Goal: Task Accomplishment & Management: Manage account settings

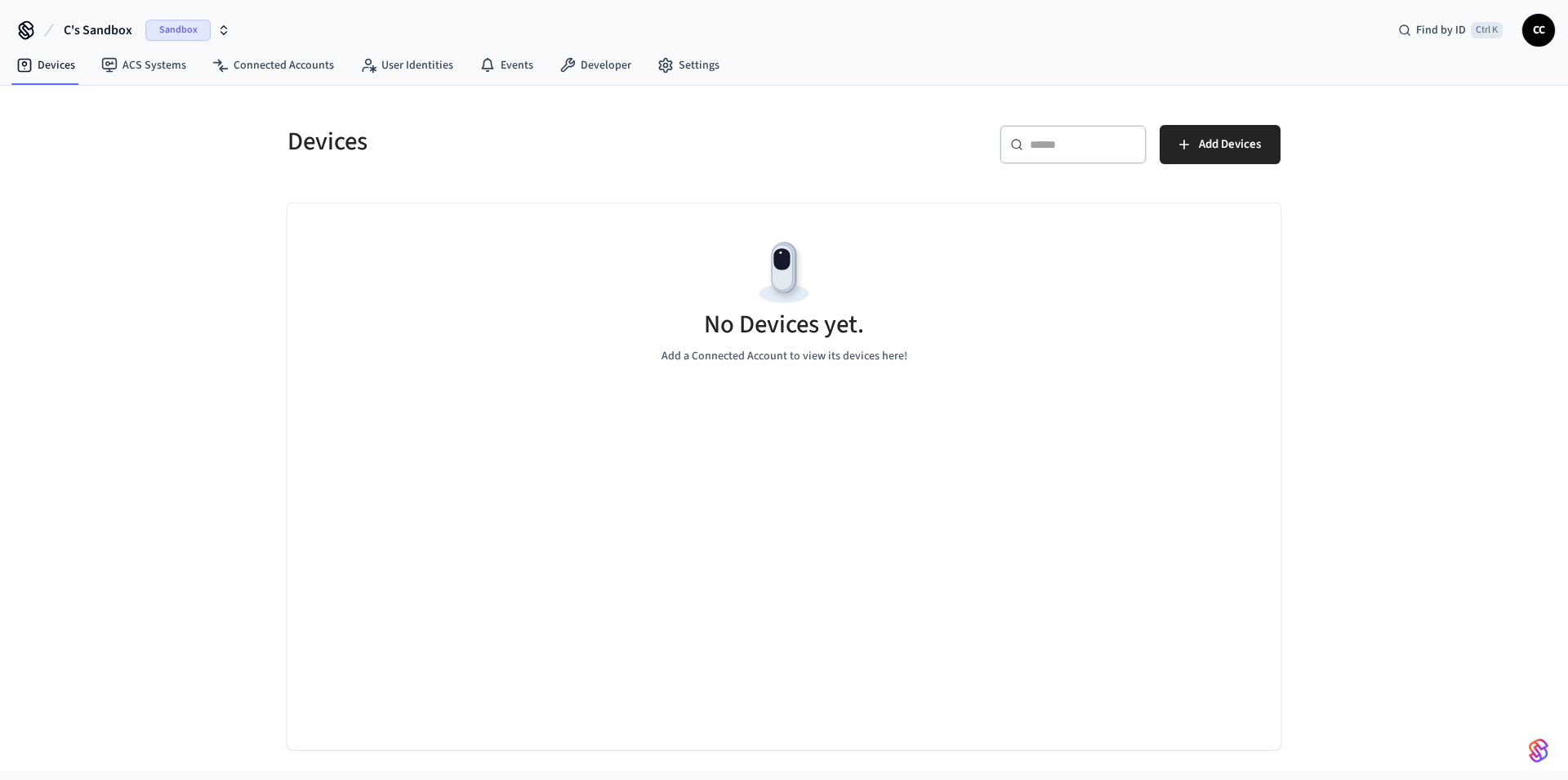
click at [180, 23] on span "Sandbox" at bounding box center [178, 30] width 65 height 21
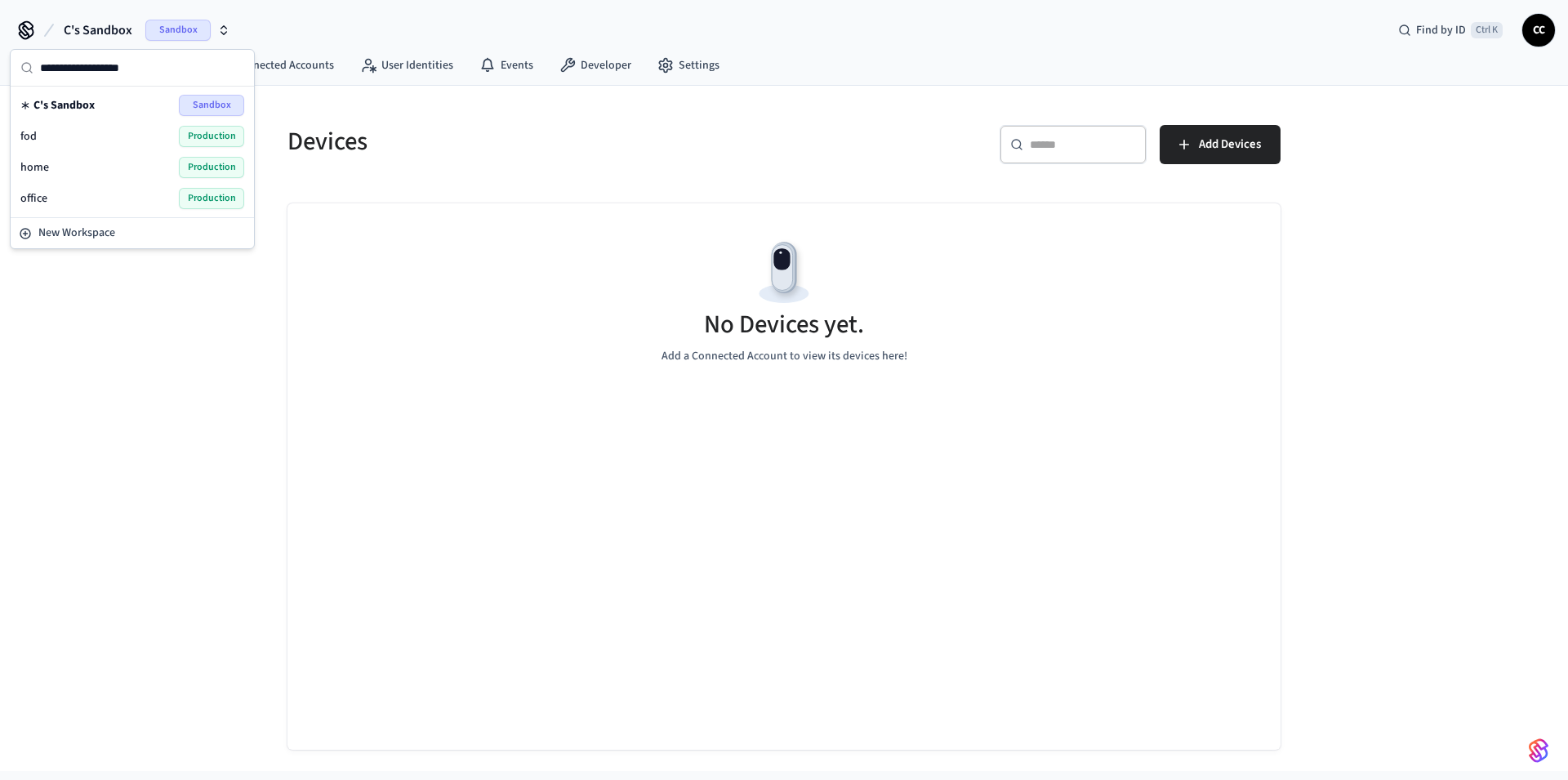
click at [44, 195] on span "office" at bounding box center [34, 198] width 27 height 17
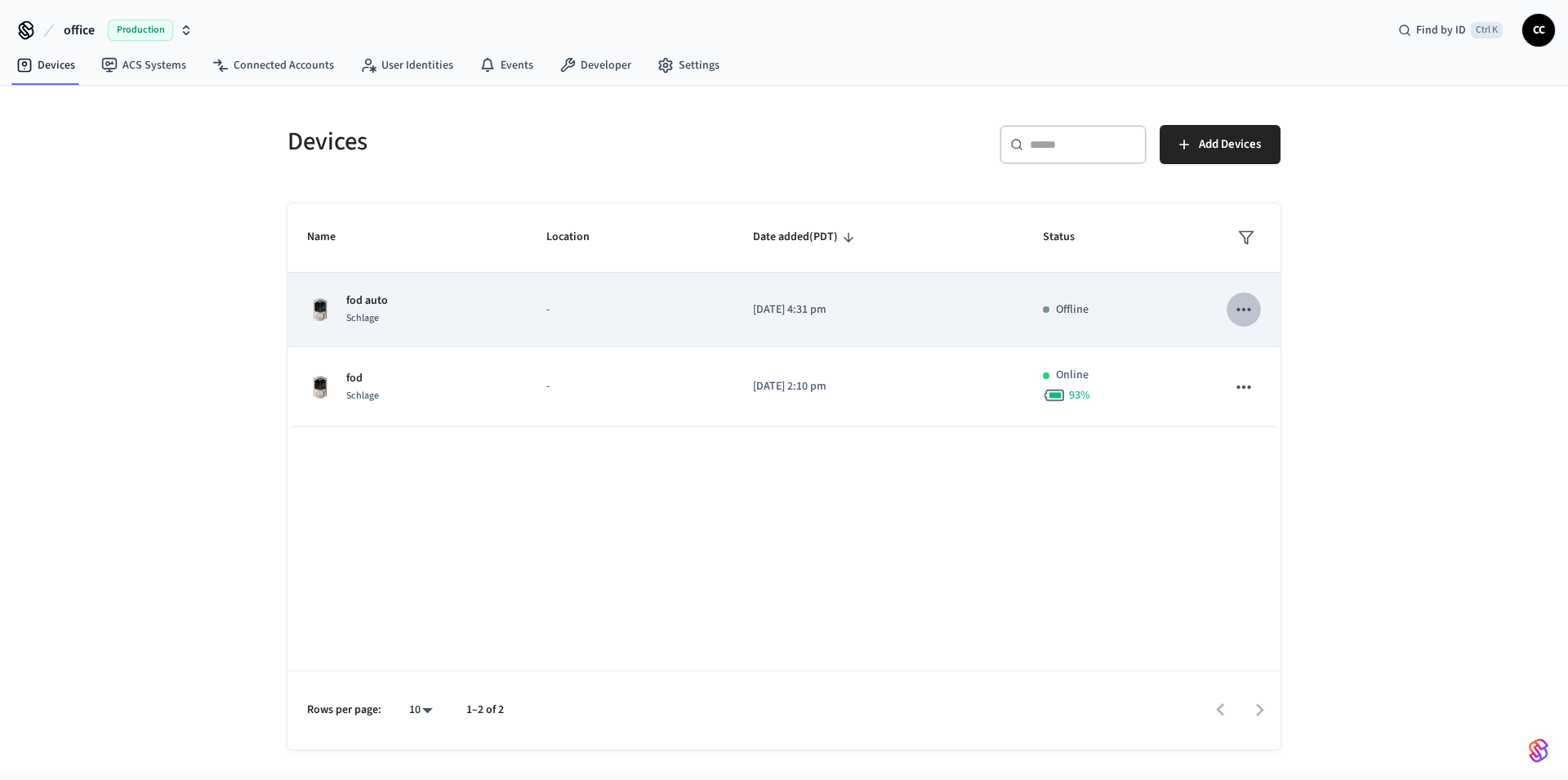
click at [1248, 308] on icon "sticky table" at bounding box center [1243, 309] width 21 height 21
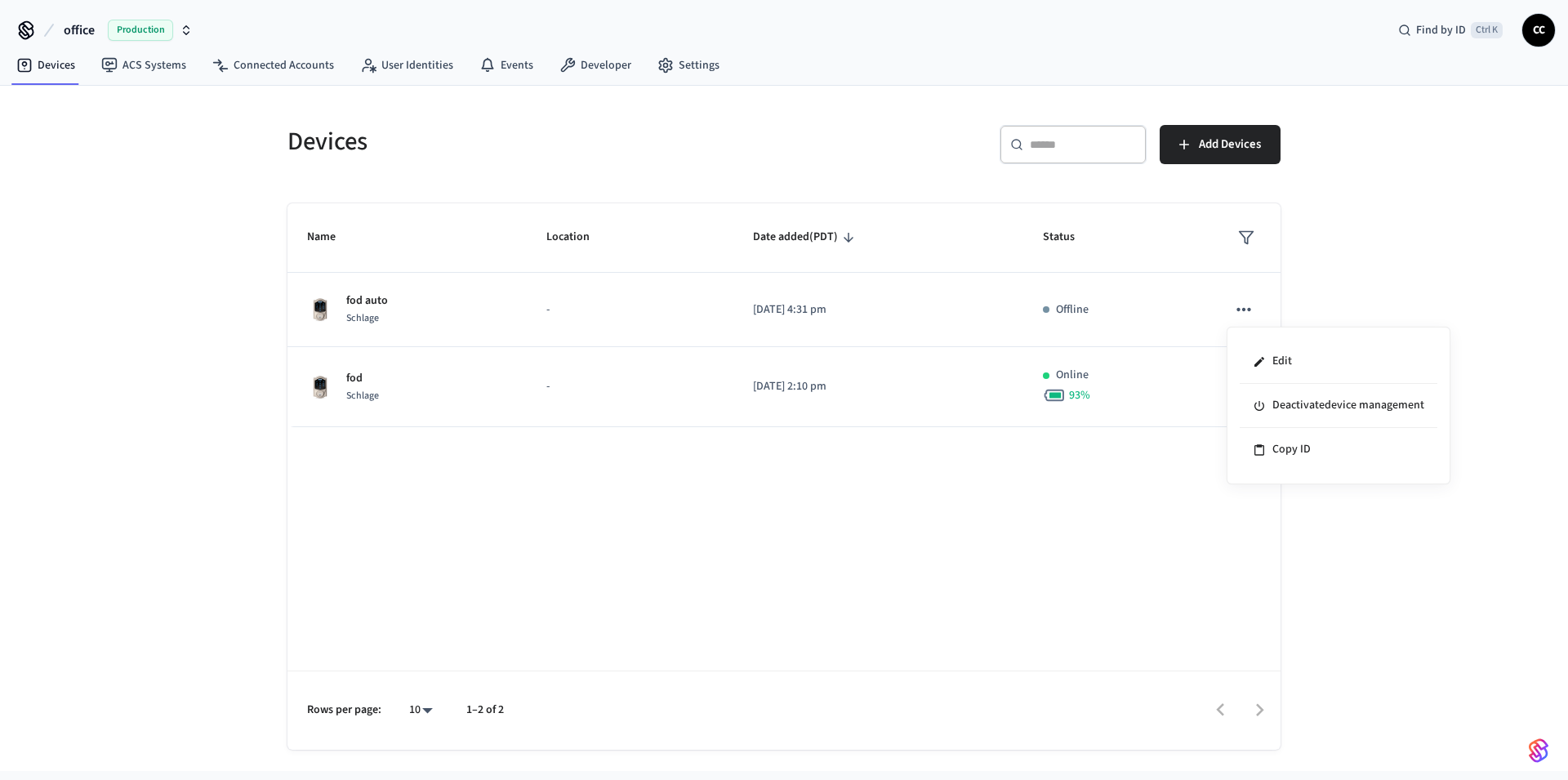
click at [661, 385] on div at bounding box center [784, 390] width 1568 height 780
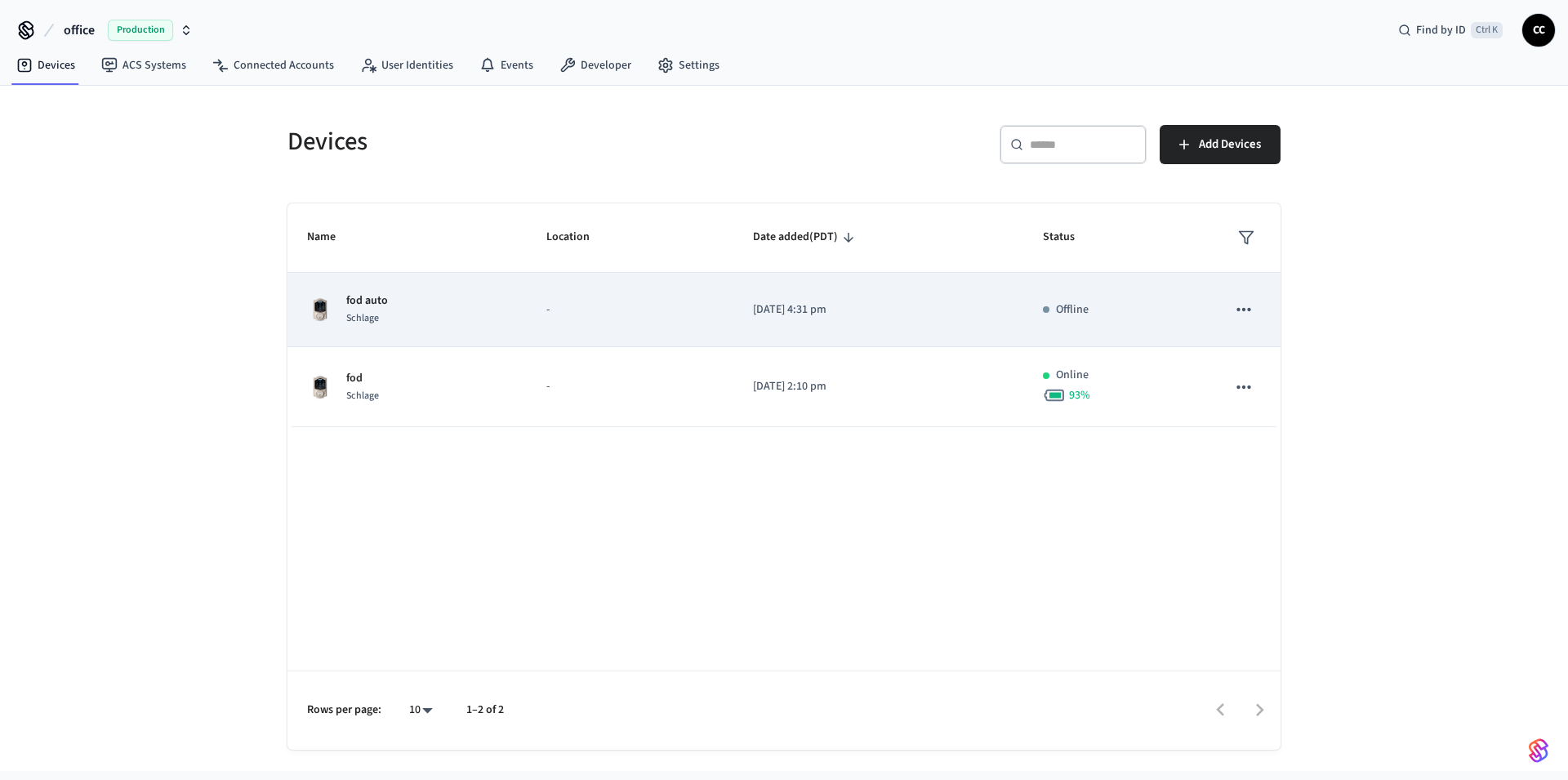
click at [1076, 314] on p "Offline" at bounding box center [1071, 309] width 33 height 17
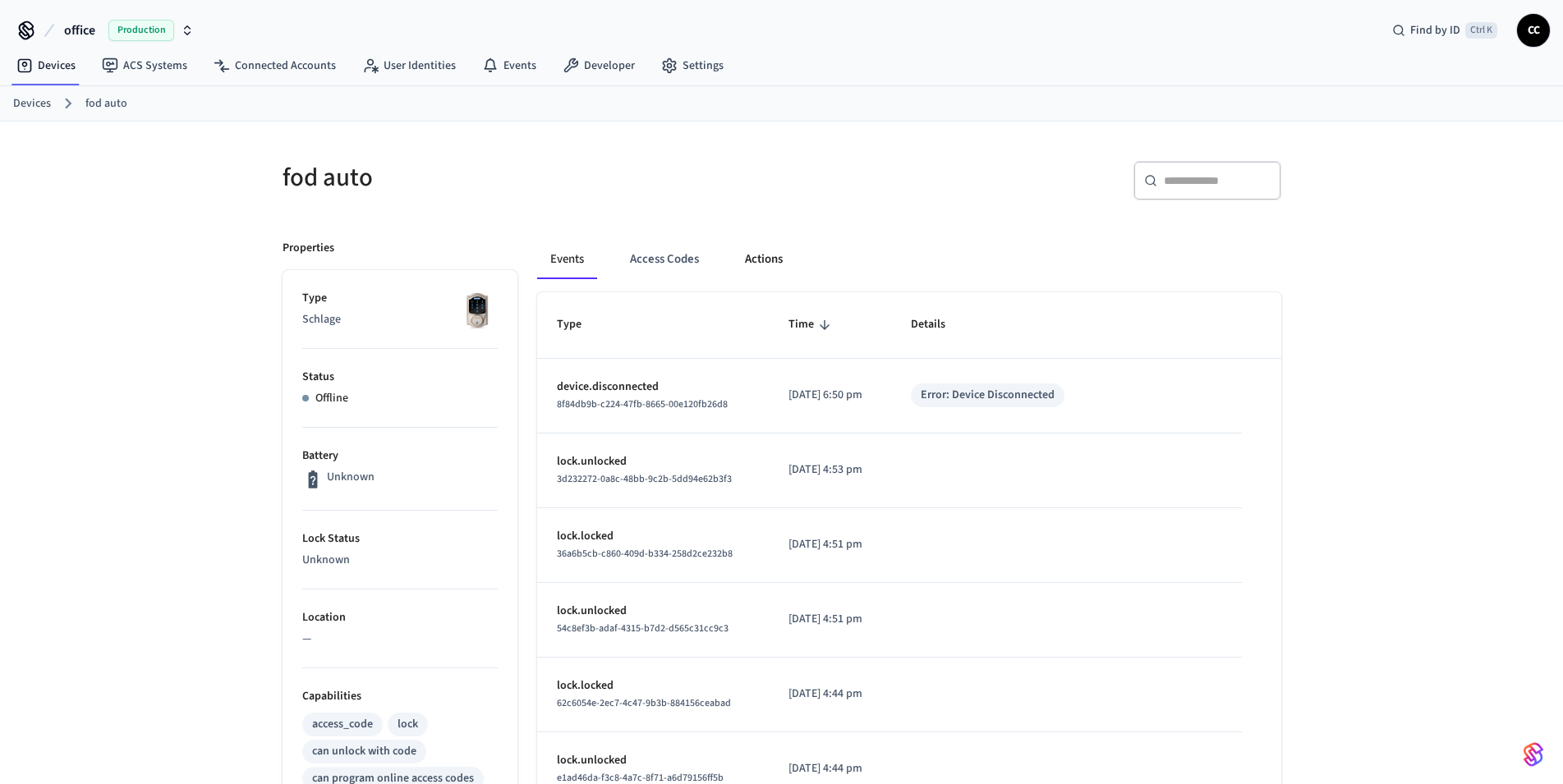
click at [766, 254] on button "Actions" at bounding box center [764, 259] width 64 height 39
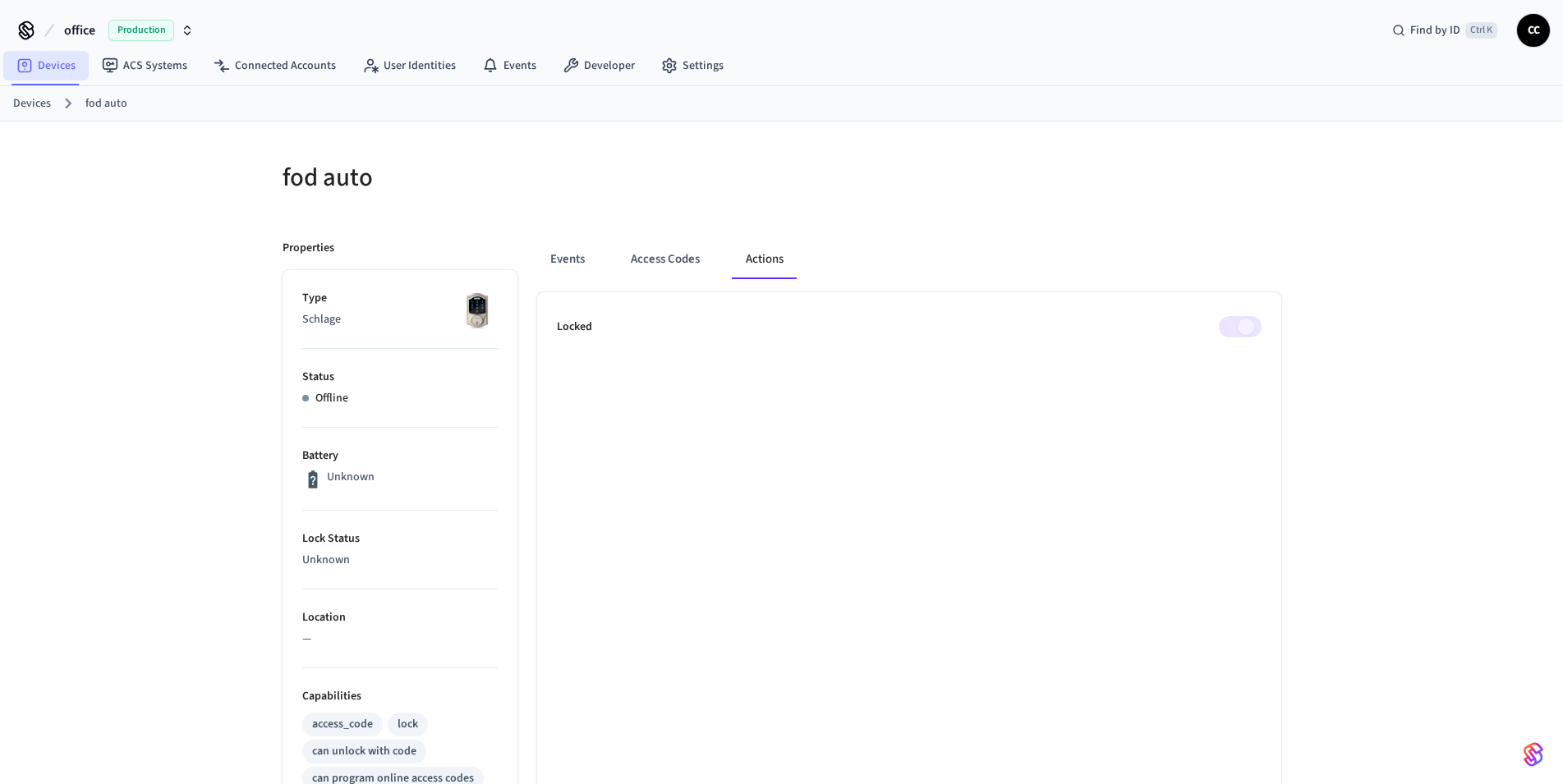
click at [33, 75] on link "Devices" at bounding box center [46, 66] width 85 height 30
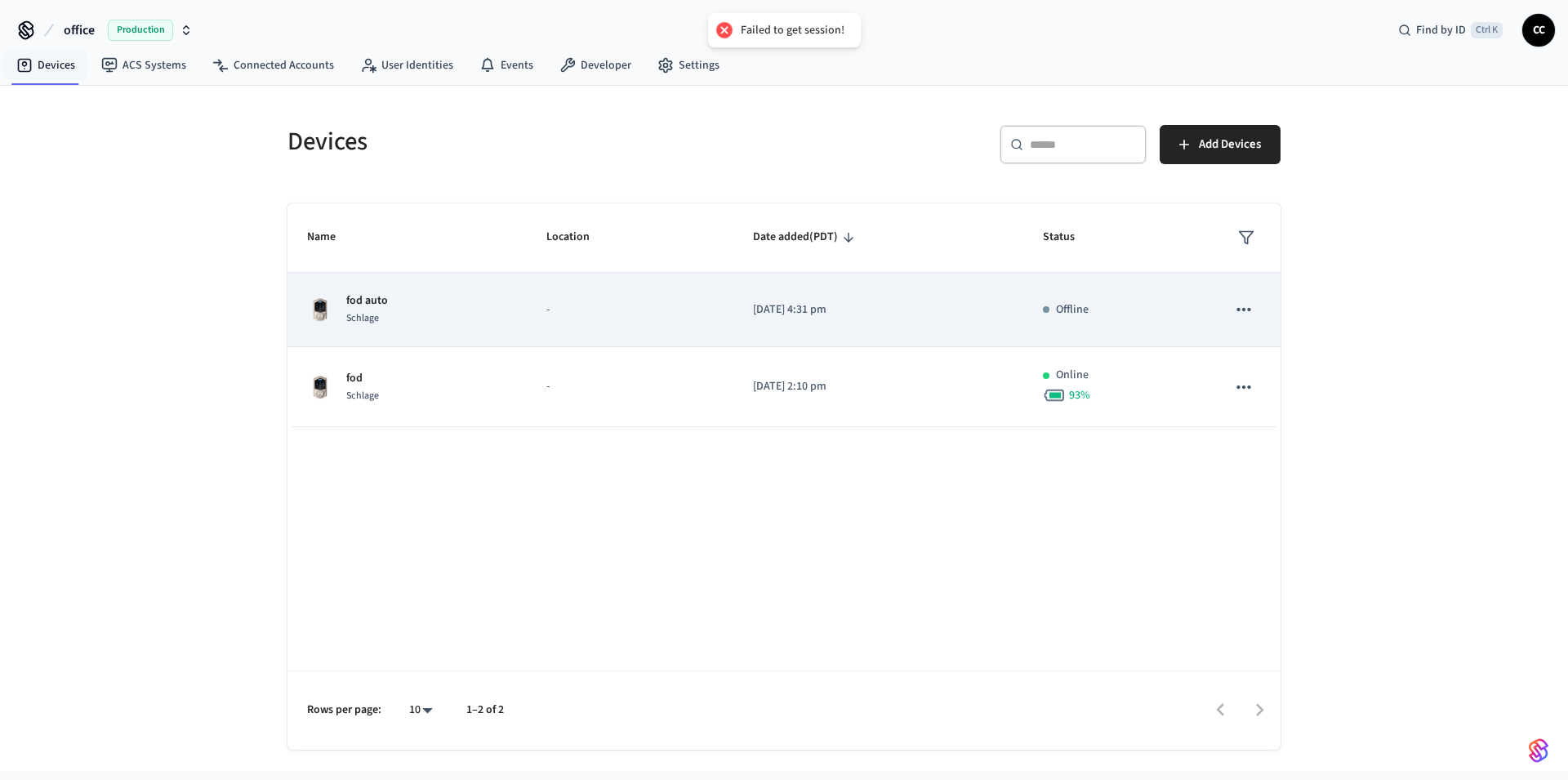
click at [1244, 317] on icon "sticky table" at bounding box center [1243, 309] width 21 height 21
click at [1227, 308] on button "sticky table" at bounding box center [1243, 309] width 34 height 34
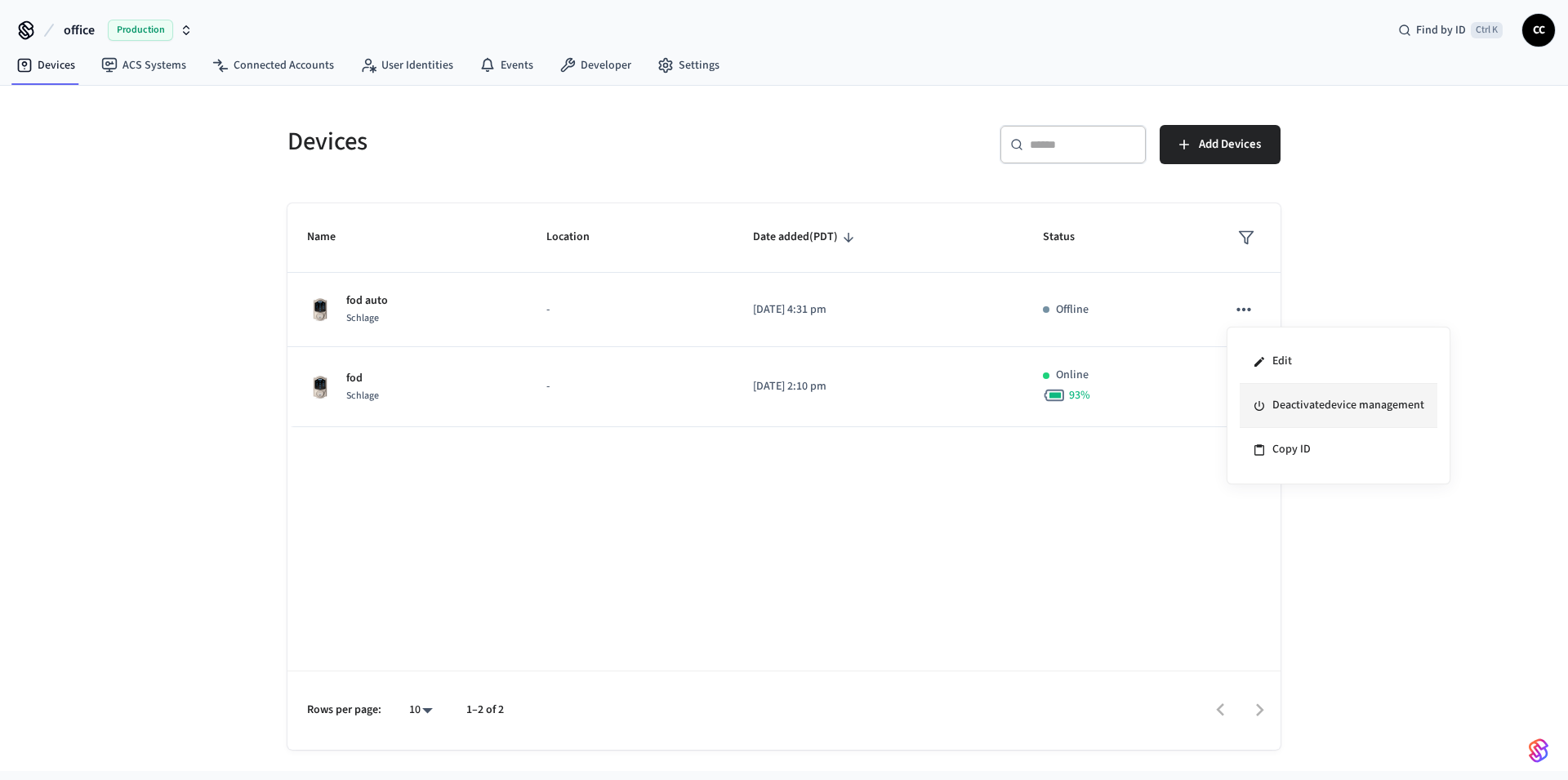
click at [1281, 410] on li "Deactivate device management" at bounding box center [1338, 405] width 198 height 44
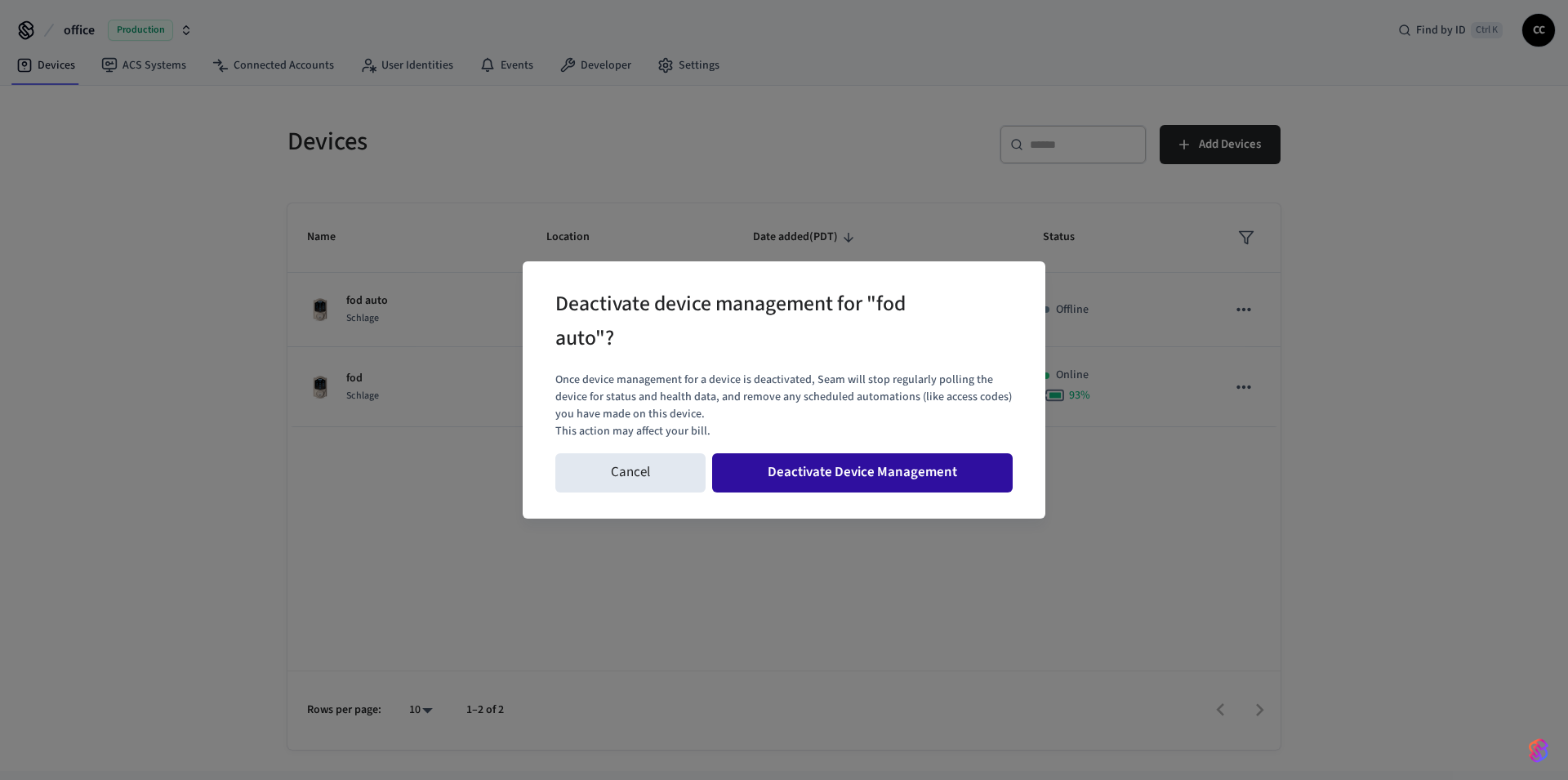
drag, startPoint x: 913, startPoint y: 470, endPoint x: 1043, endPoint y: 441, distance: 133.2
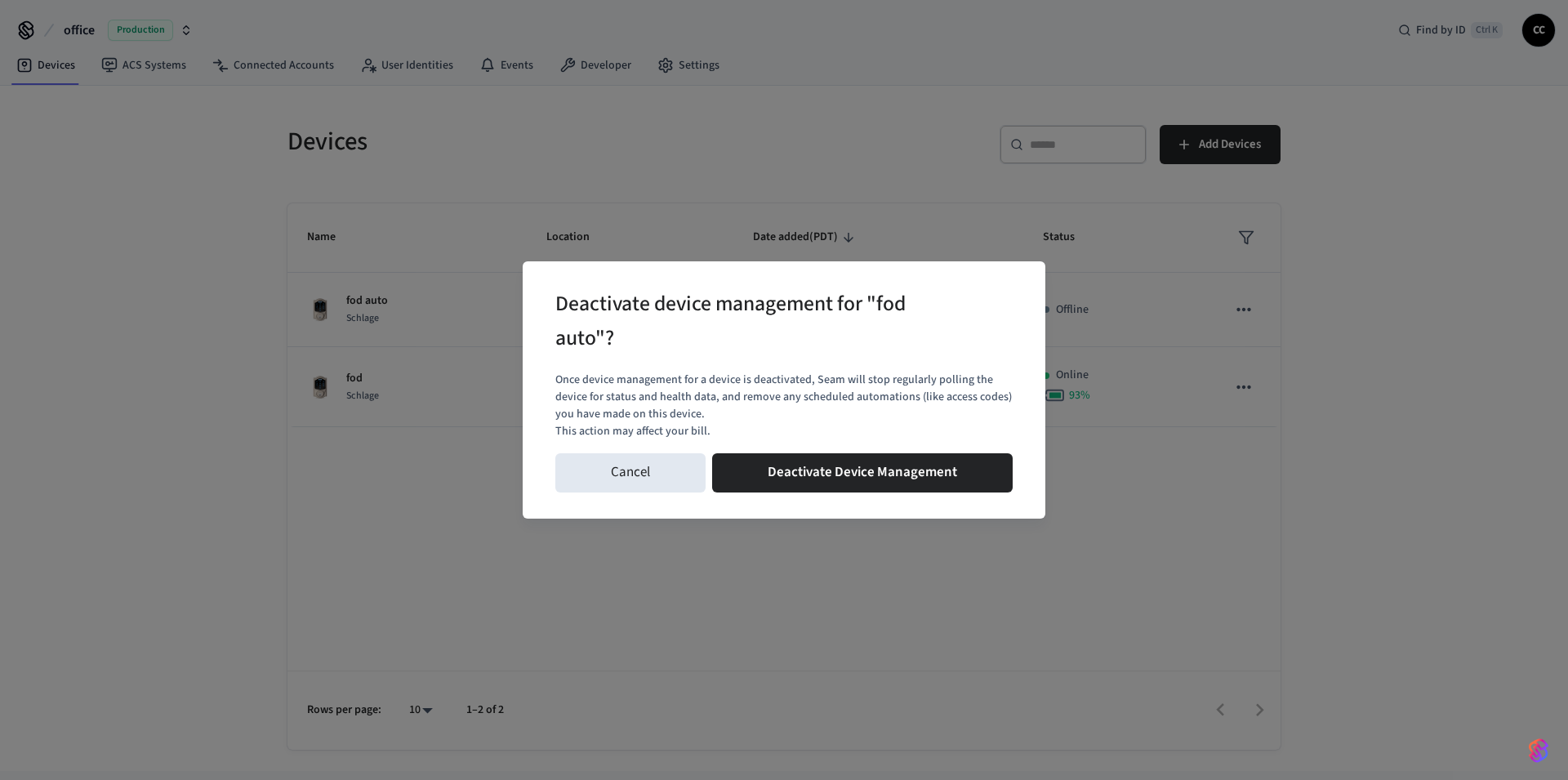
click at [916, 470] on button "Deactivate Device Management" at bounding box center [862, 472] width 301 height 39
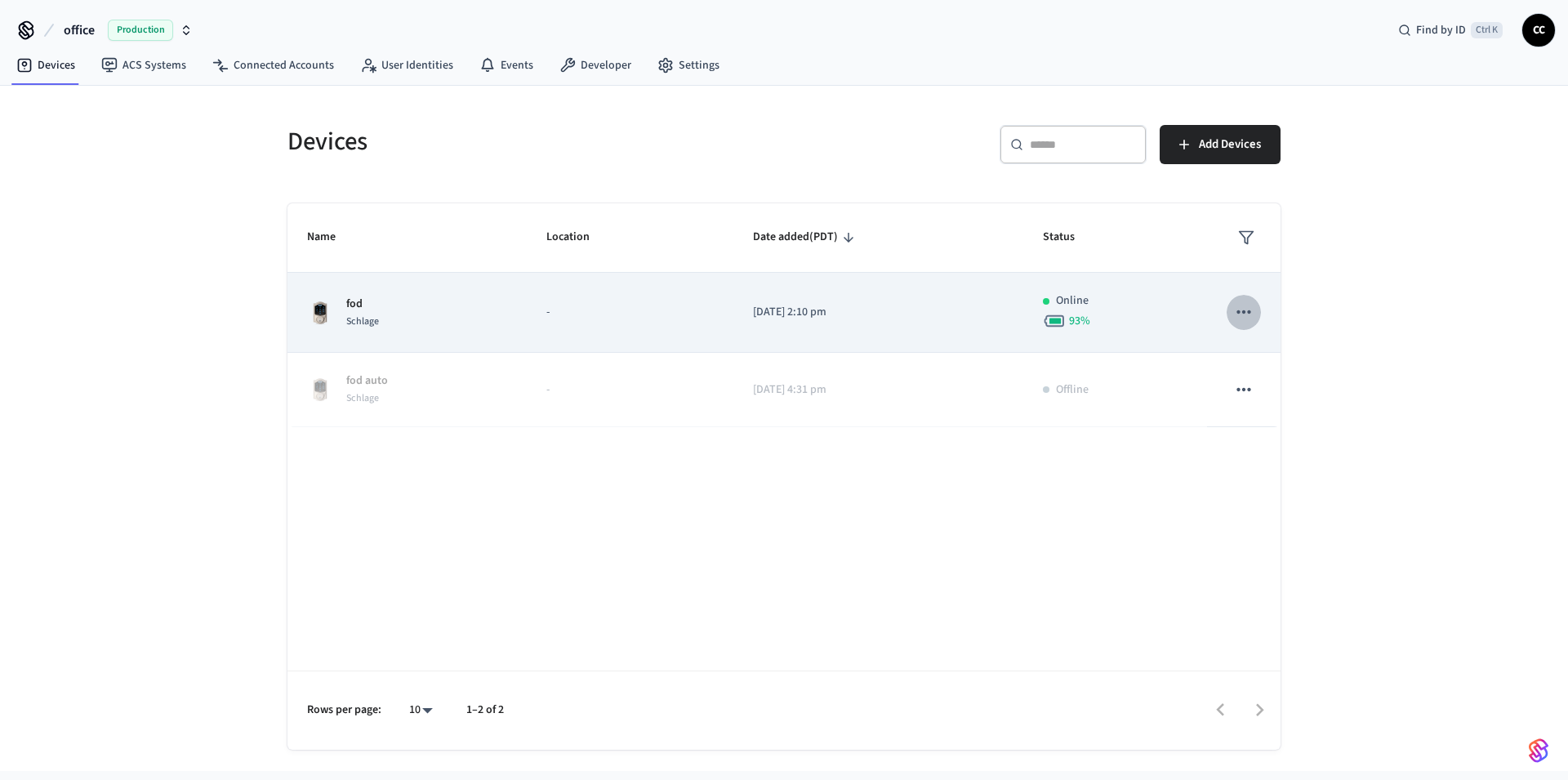
click at [1252, 317] on icon "sticky table" at bounding box center [1243, 311] width 21 height 21
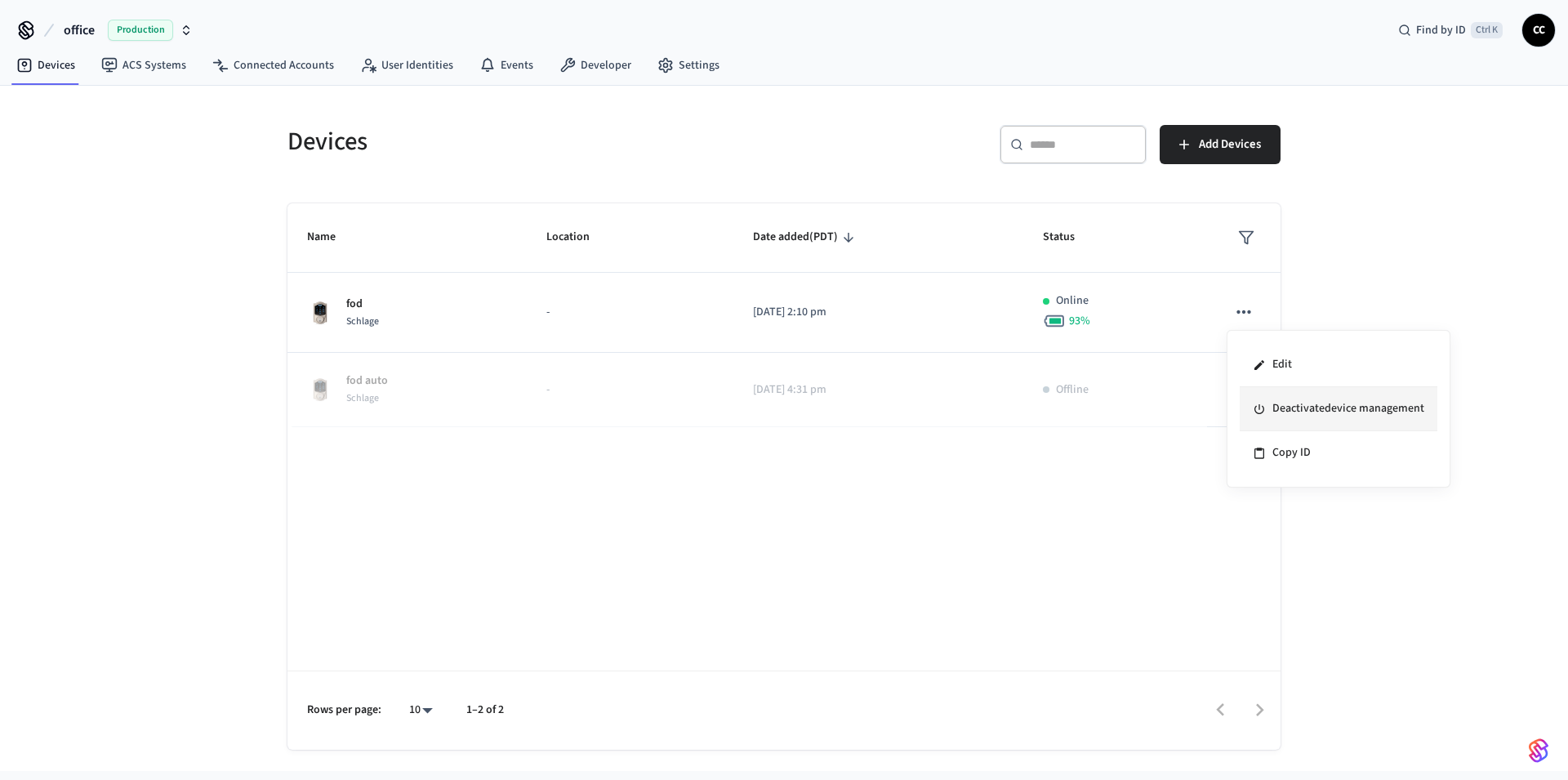
click at [1276, 404] on li "Deactivate device management" at bounding box center [1338, 408] width 198 height 44
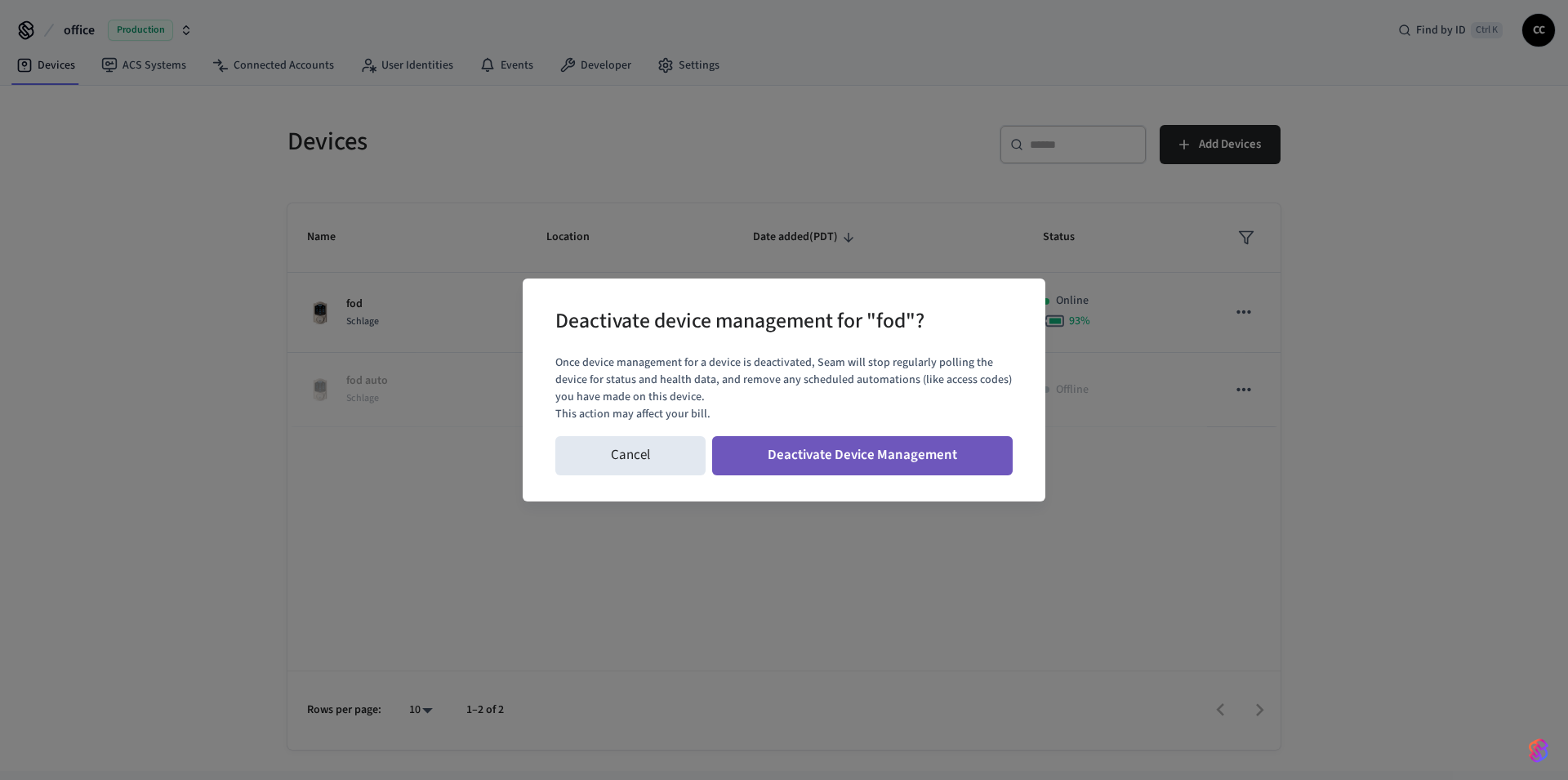
click at [868, 447] on button "Deactivate Device Management" at bounding box center [862, 456] width 301 height 39
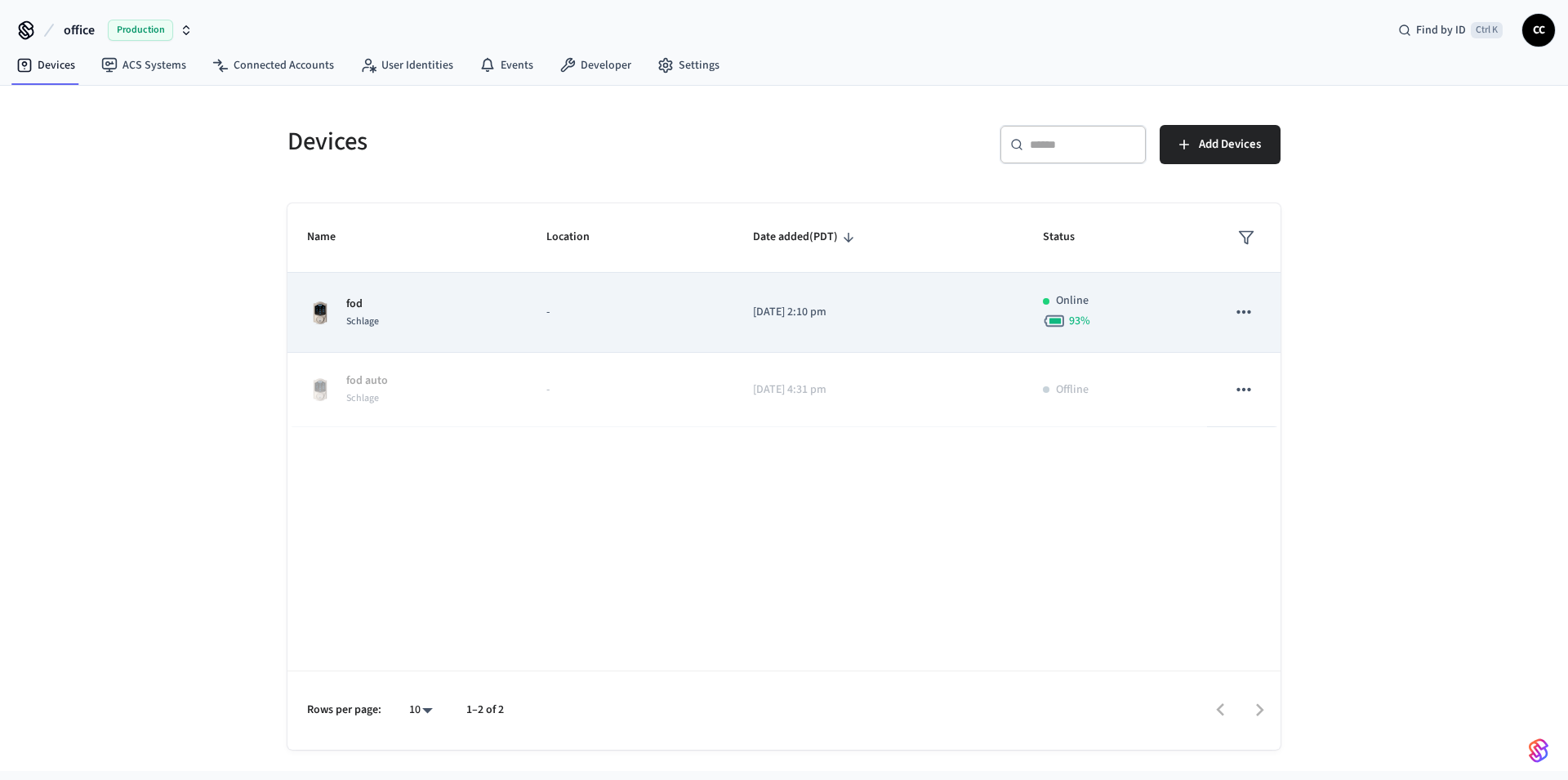
click at [1246, 318] on icon "sticky table" at bounding box center [1243, 311] width 21 height 21
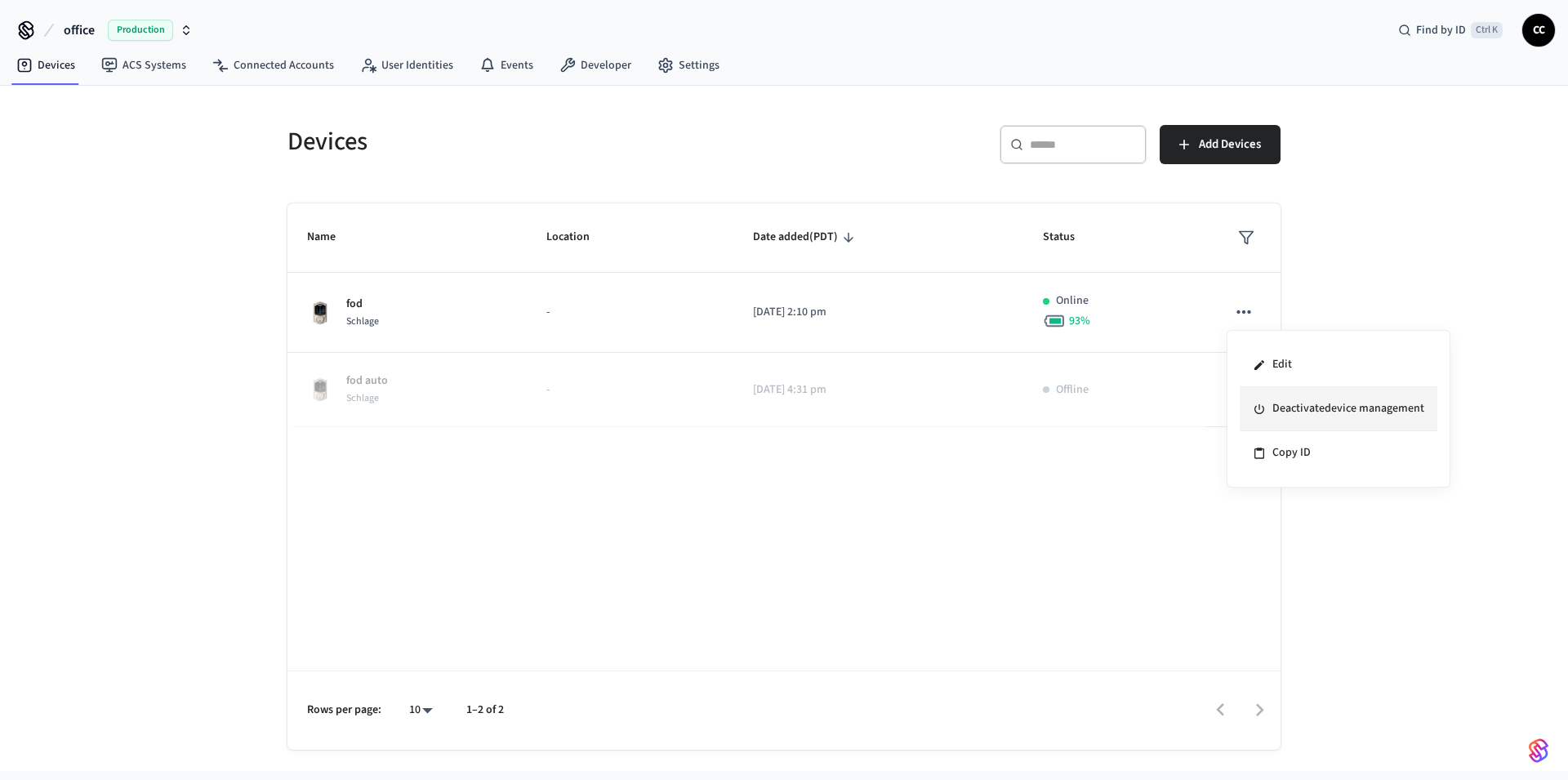
click at [1273, 414] on li "Deactivate device management" at bounding box center [1338, 408] width 198 height 44
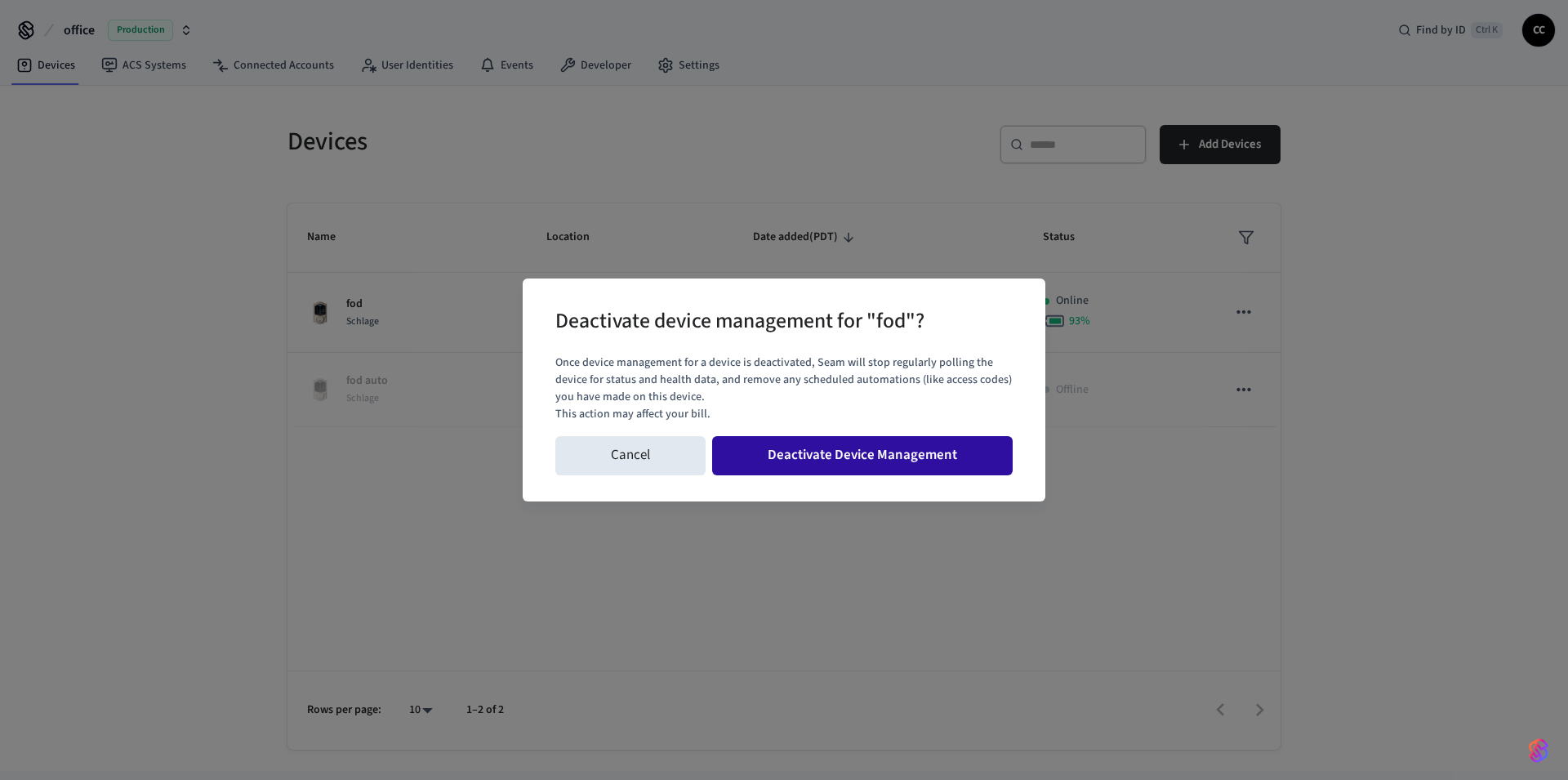
click at [941, 455] on button "Deactivate Device Management" at bounding box center [862, 456] width 301 height 39
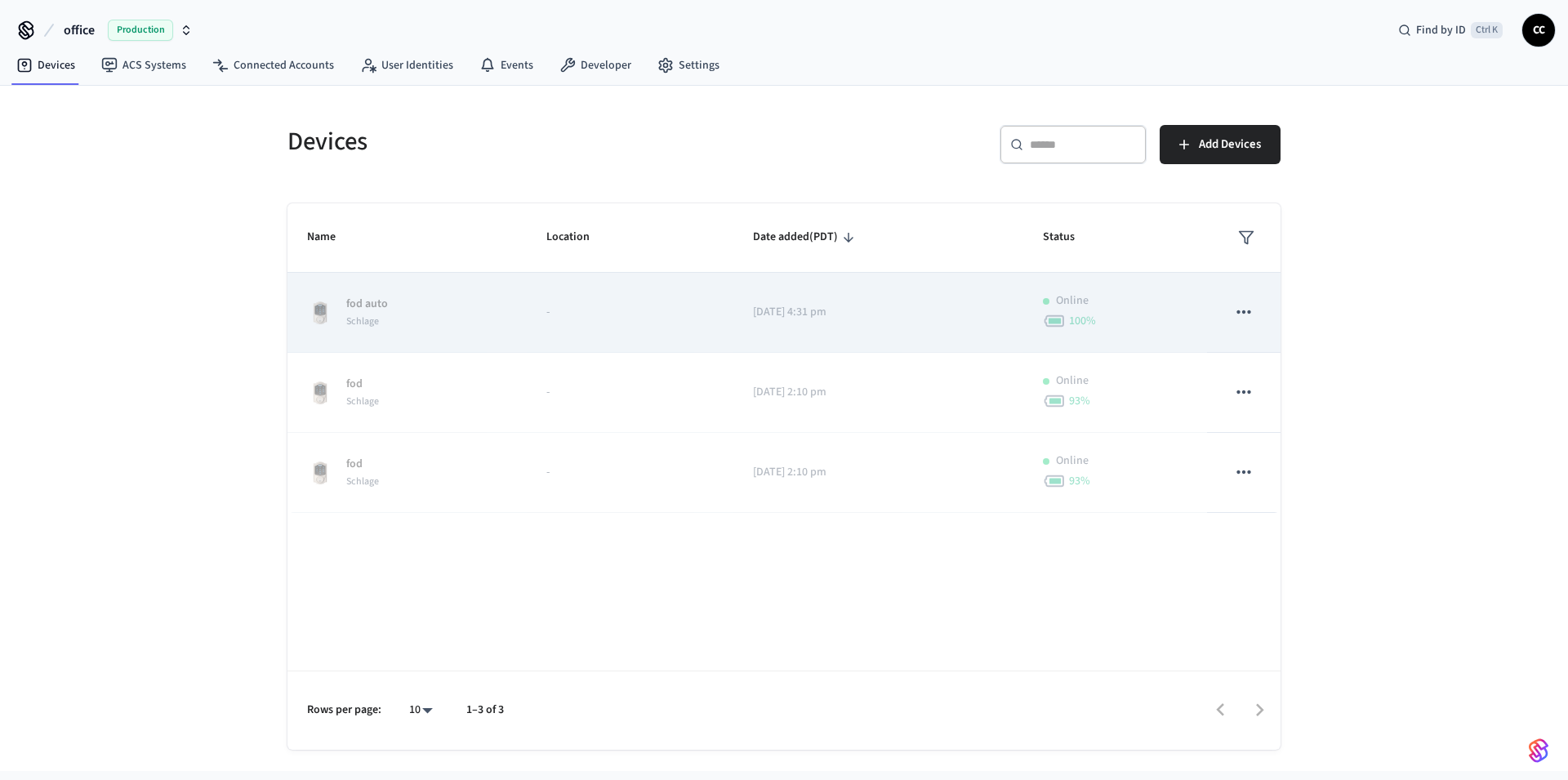
click at [520, 327] on td "fod auto Schlage" at bounding box center [407, 313] width 239 height 80
click at [1240, 311] on icon "sticky table" at bounding box center [1243, 311] width 21 height 21
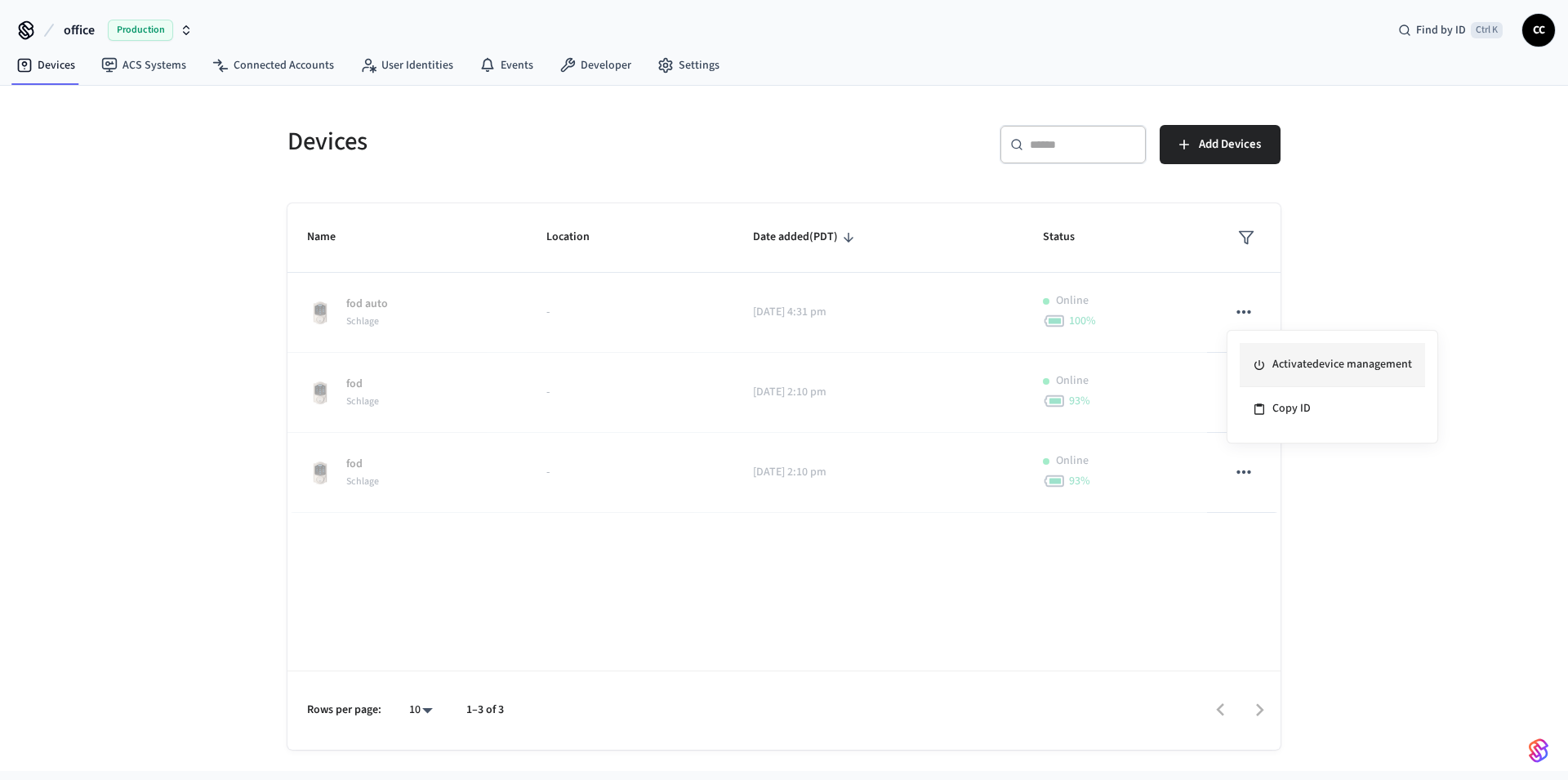
click at [1290, 365] on li "Activate device management" at bounding box center [1331, 364] width 185 height 44
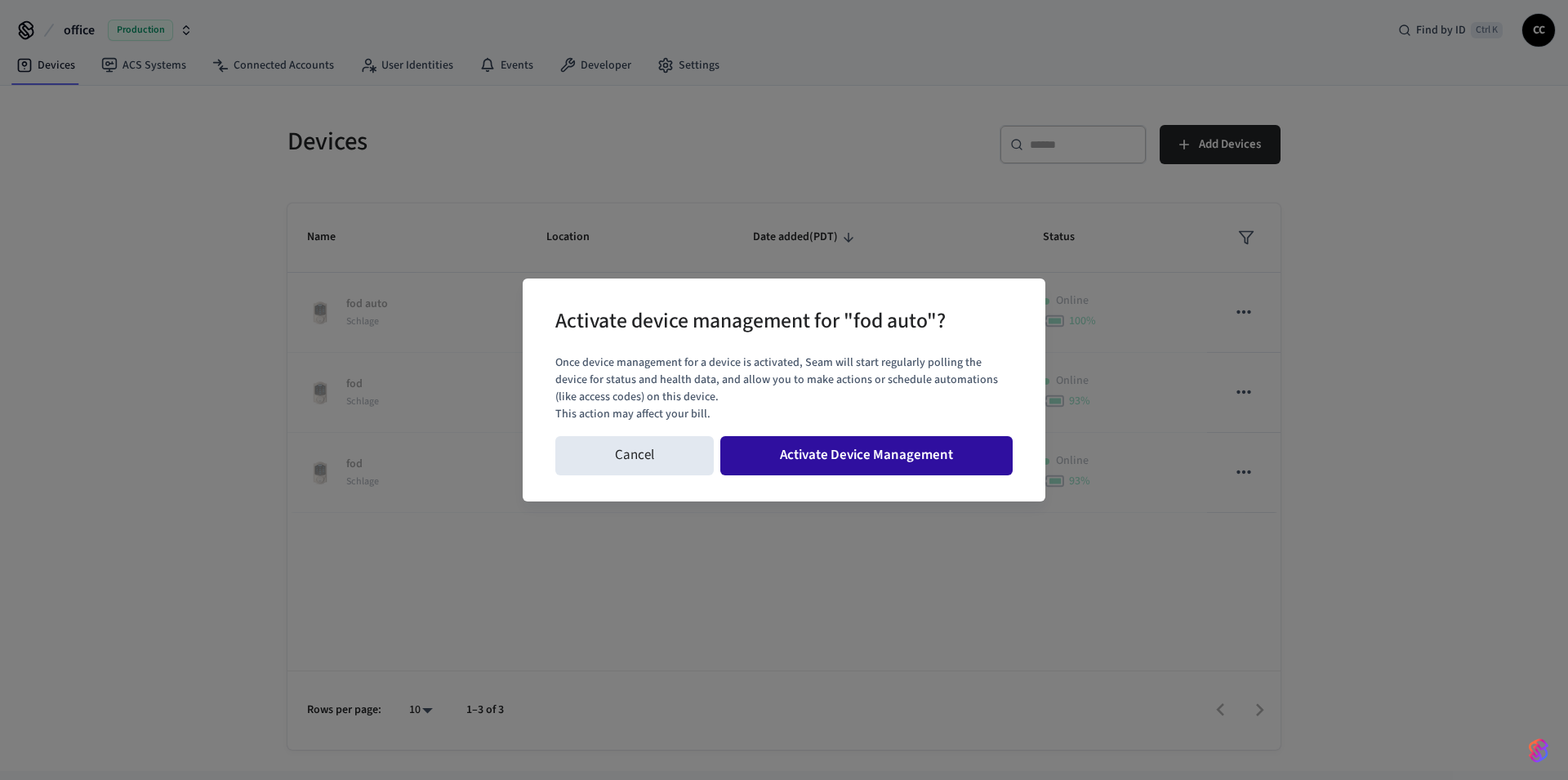
click at [926, 454] on button "Activate Device Management" at bounding box center [866, 456] width 293 height 39
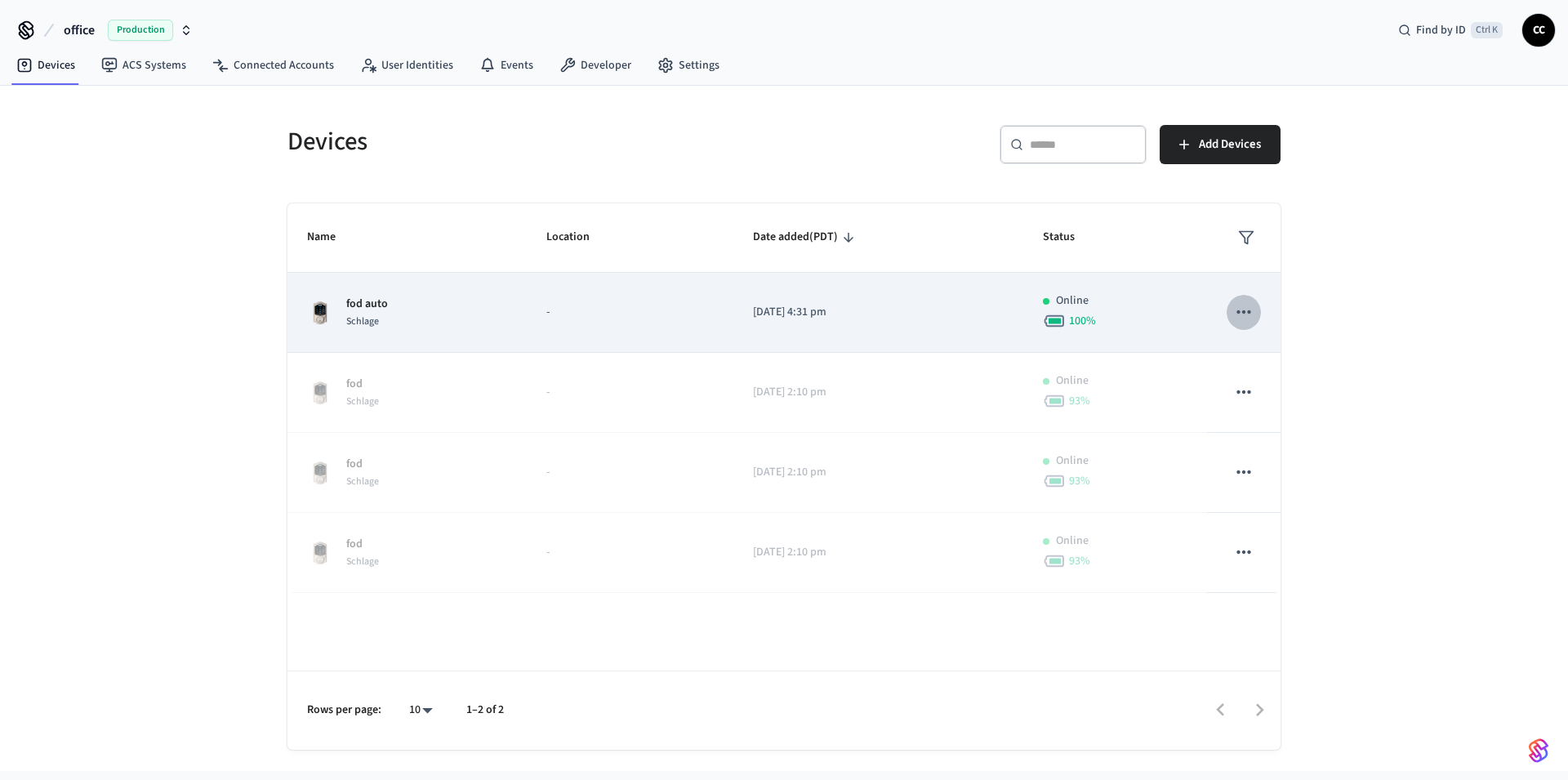
click at [1251, 309] on icon "sticky table" at bounding box center [1243, 311] width 21 height 21
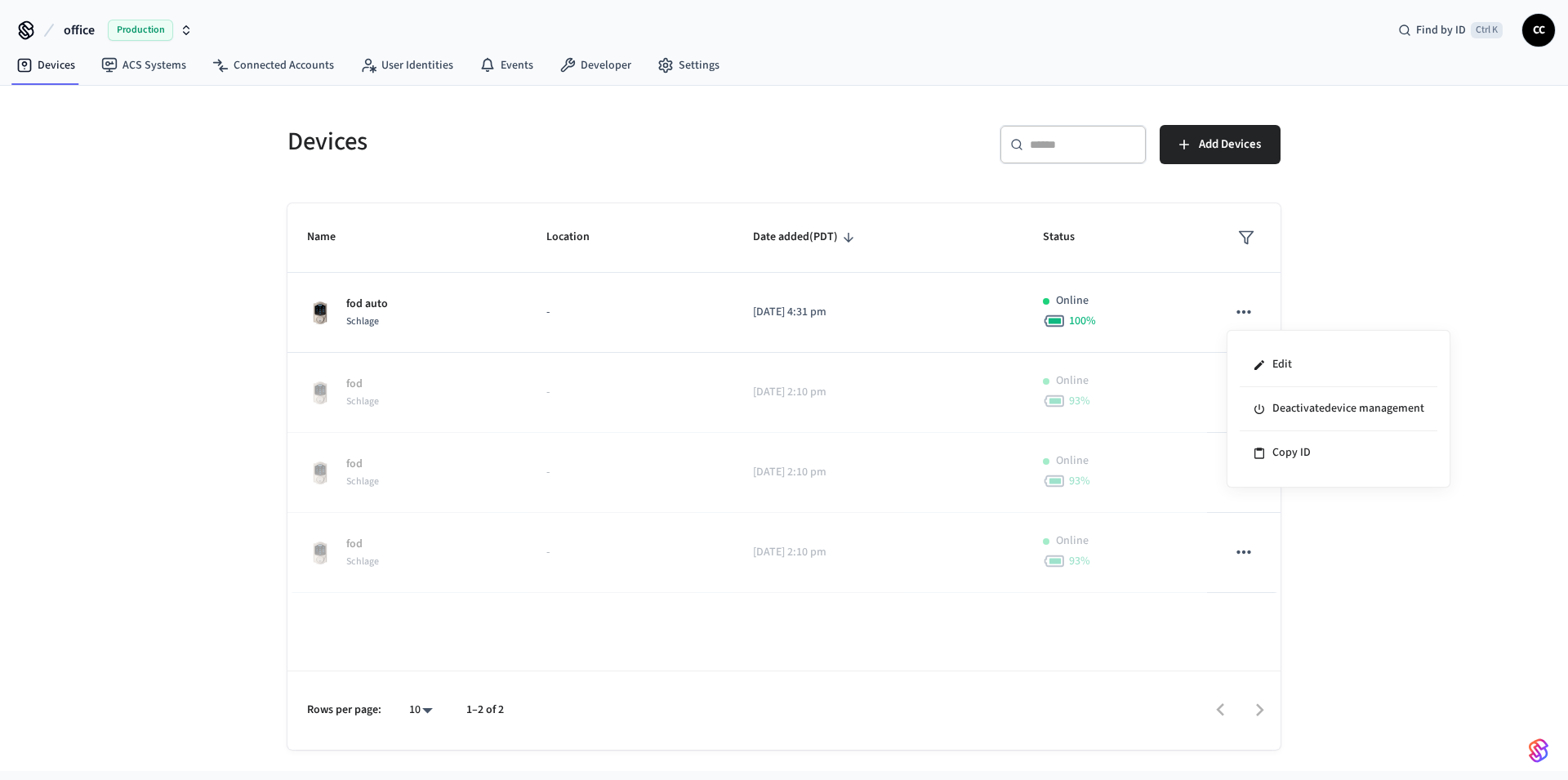
click at [1427, 262] on div at bounding box center [784, 390] width 1568 height 780
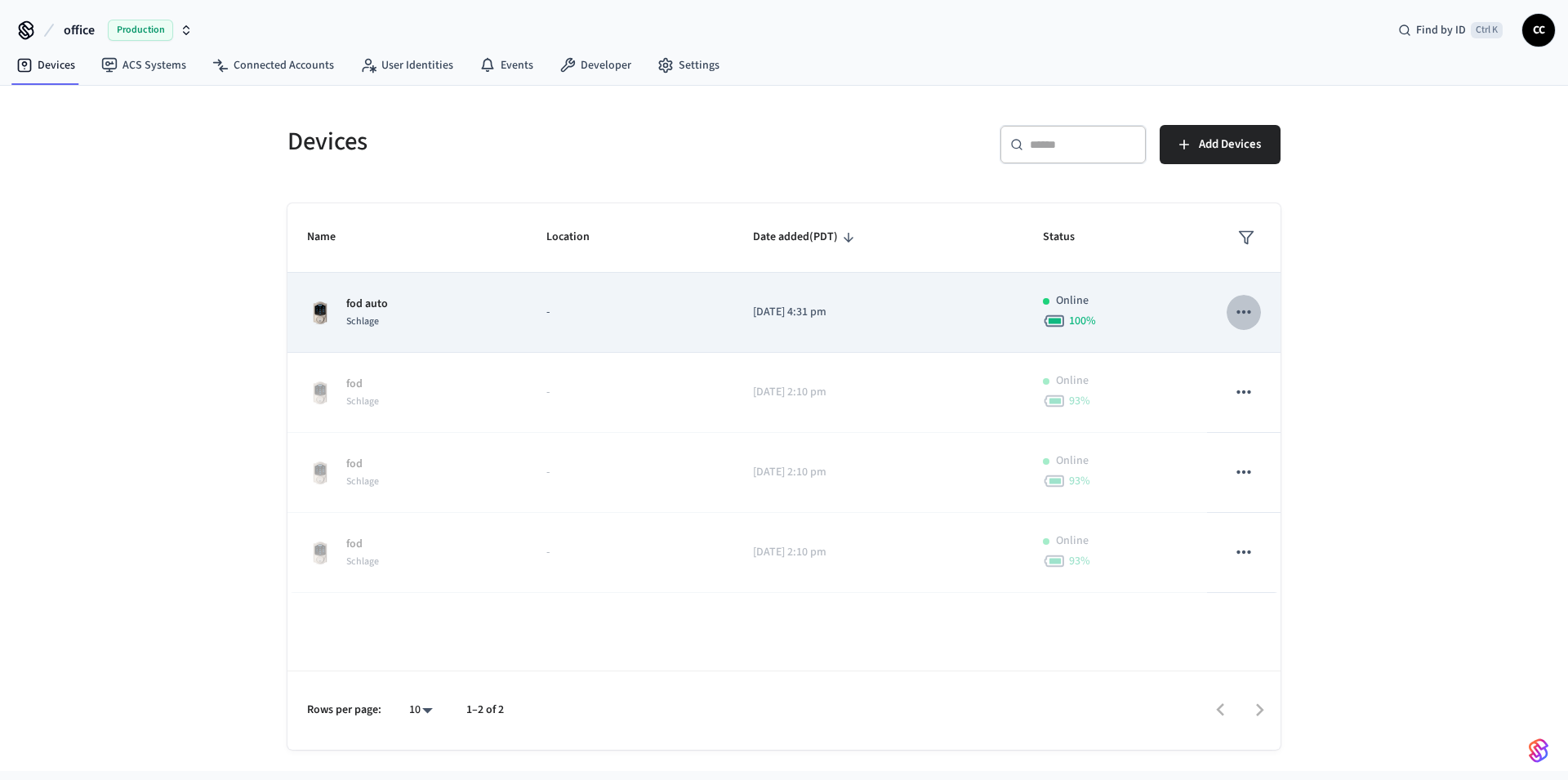
click at [1246, 308] on icon "sticky table" at bounding box center [1243, 311] width 21 height 21
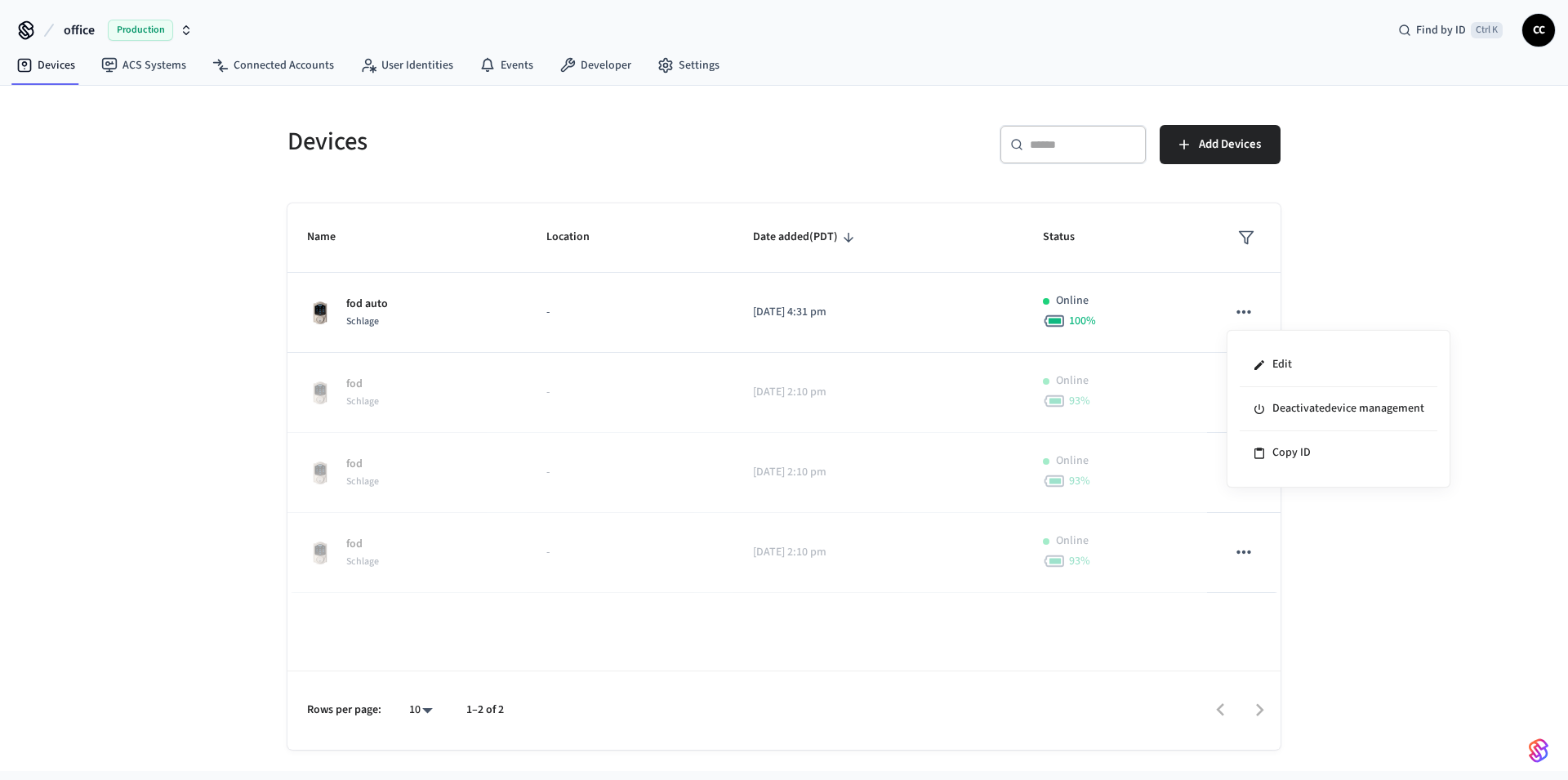
click at [592, 64] on div at bounding box center [784, 390] width 1568 height 780
click at [591, 67] on link "Developer" at bounding box center [594, 65] width 98 height 30
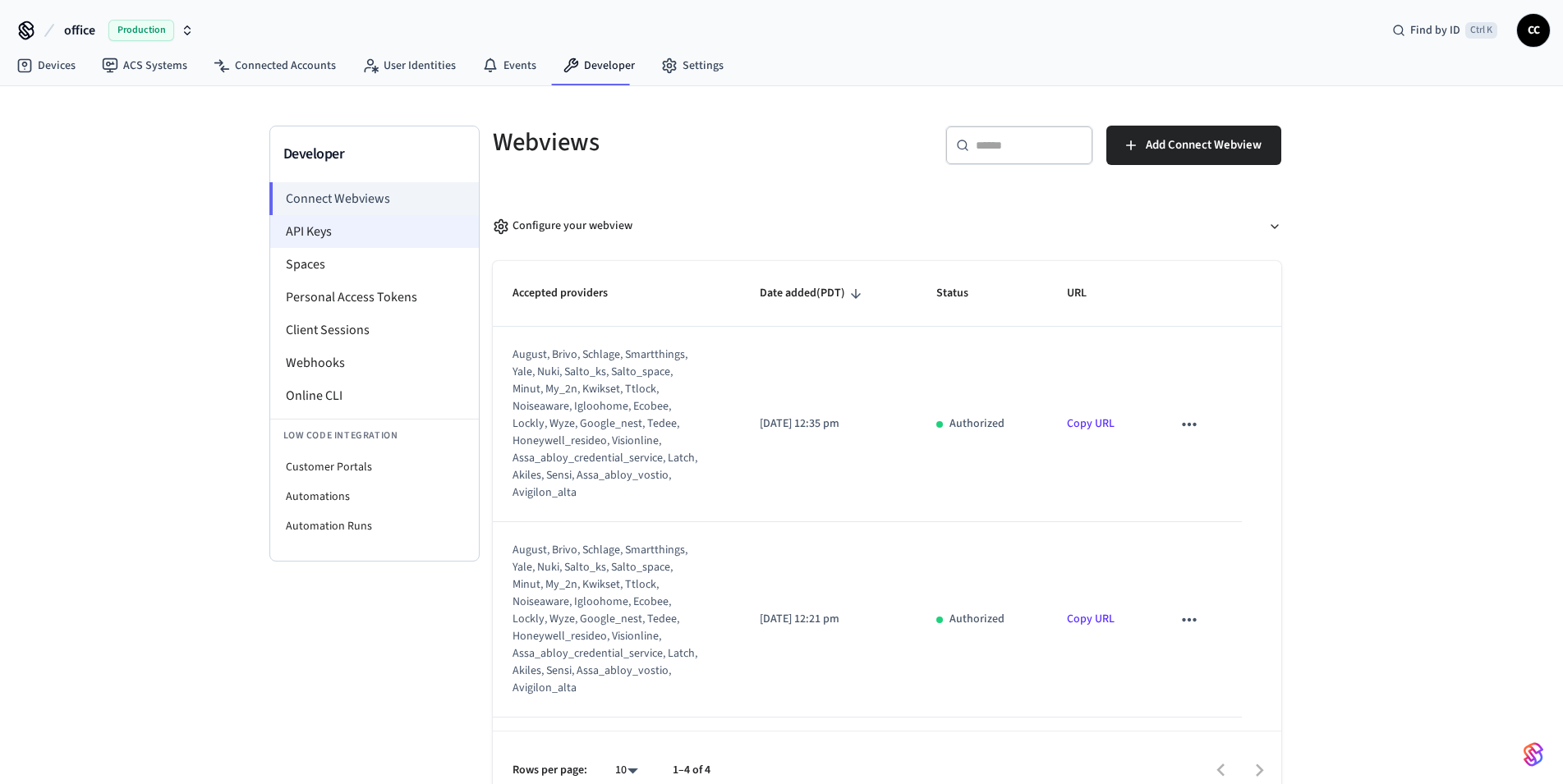
click at [327, 237] on li "API Keys" at bounding box center [374, 231] width 209 height 33
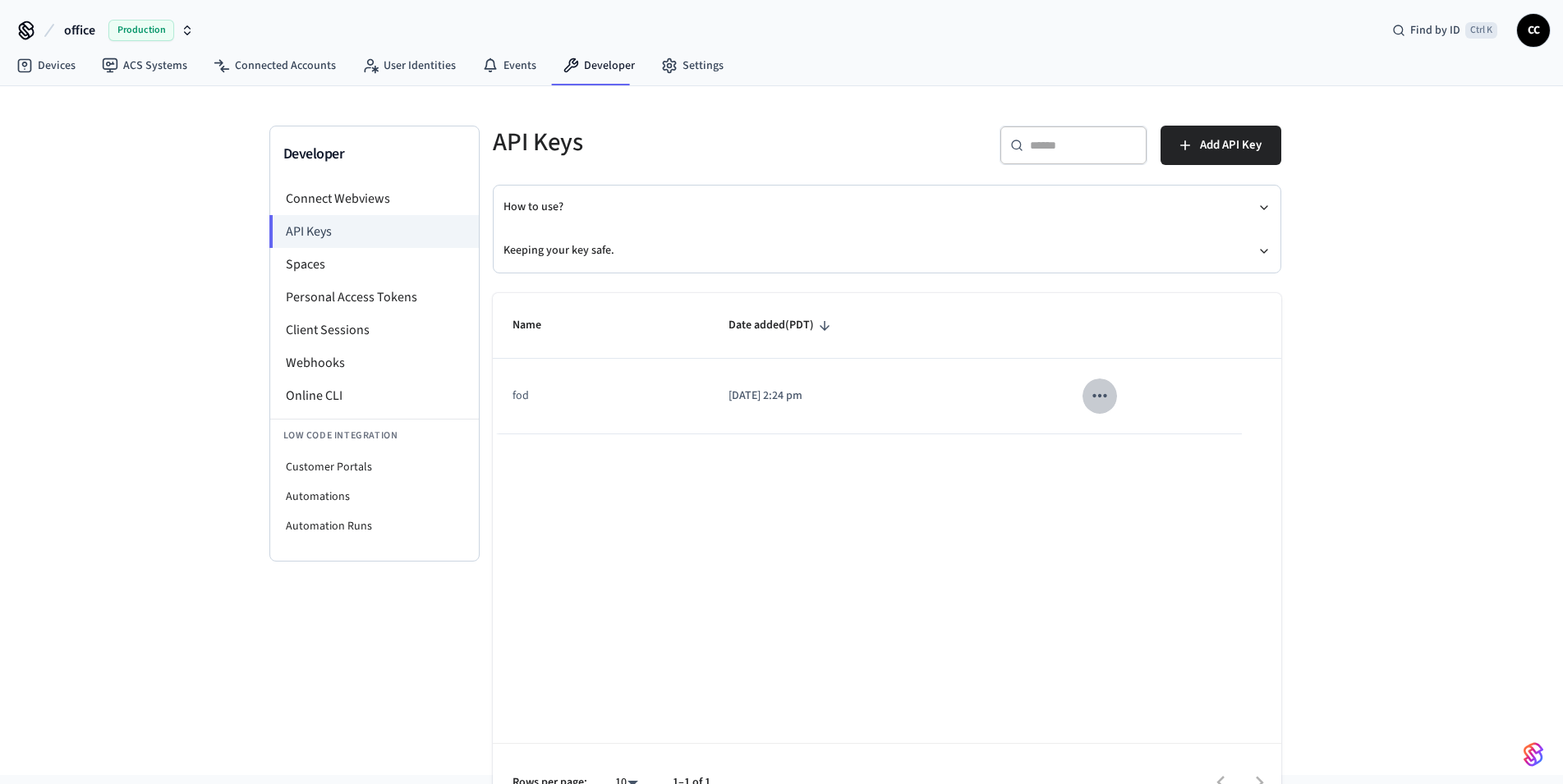
click at [1107, 401] on icon "sticky table" at bounding box center [1099, 395] width 22 height 22
click at [930, 497] on div at bounding box center [788, 392] width 1577 height 784
click at [1100, 397] on icon "sticky table" at bounding box center [1099, 396] width 14 height 4
click at [851, 489] on div at bounding box center [788, 392] width 1577 height 784
click at [332, 295] on li "Personal Access Tokens" at bounding box center [374, 297] width 209 height 33
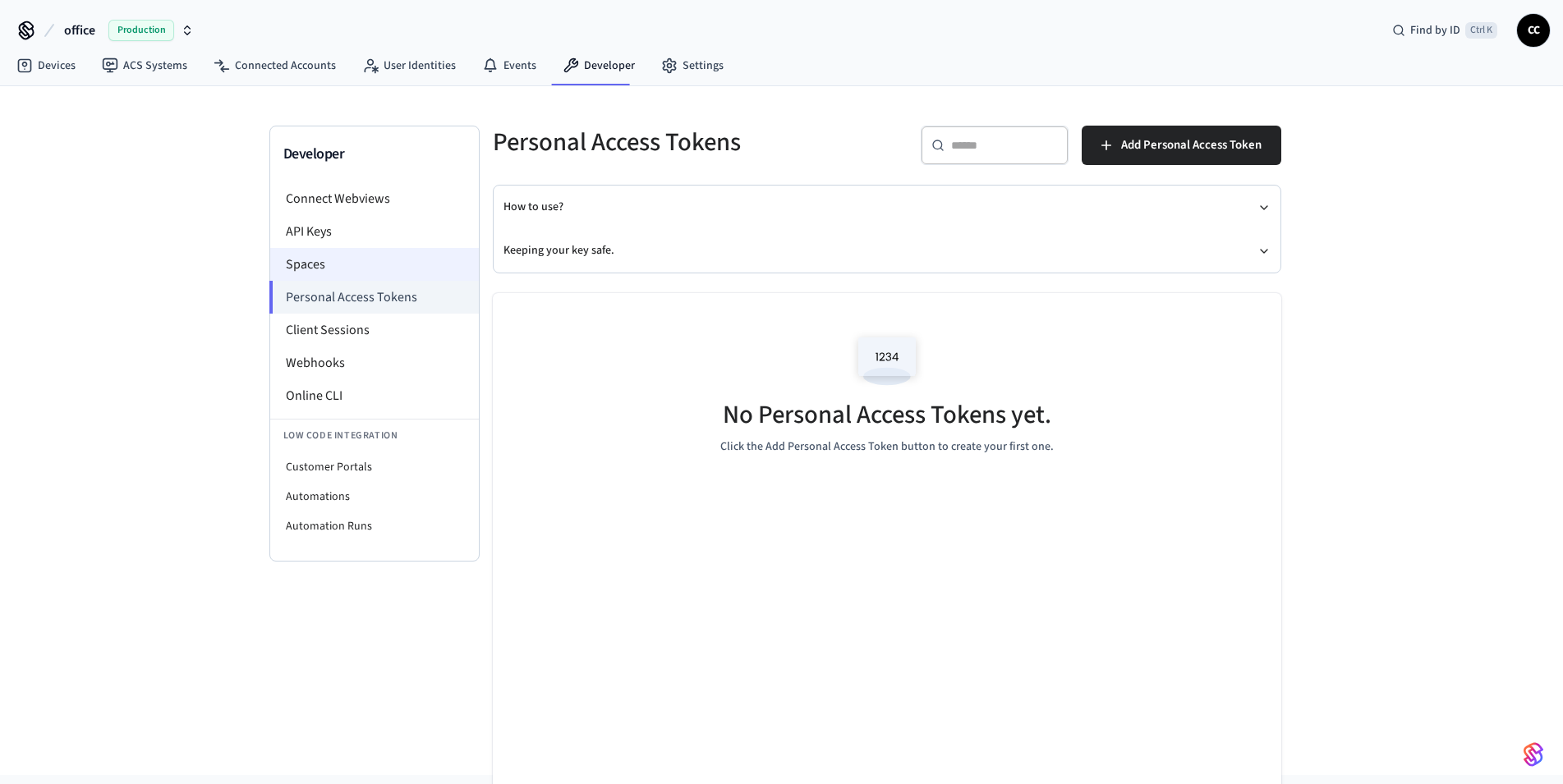
click at [341, 270] on li "Spaces" at bounding box center [374, 264] width 209 height 33
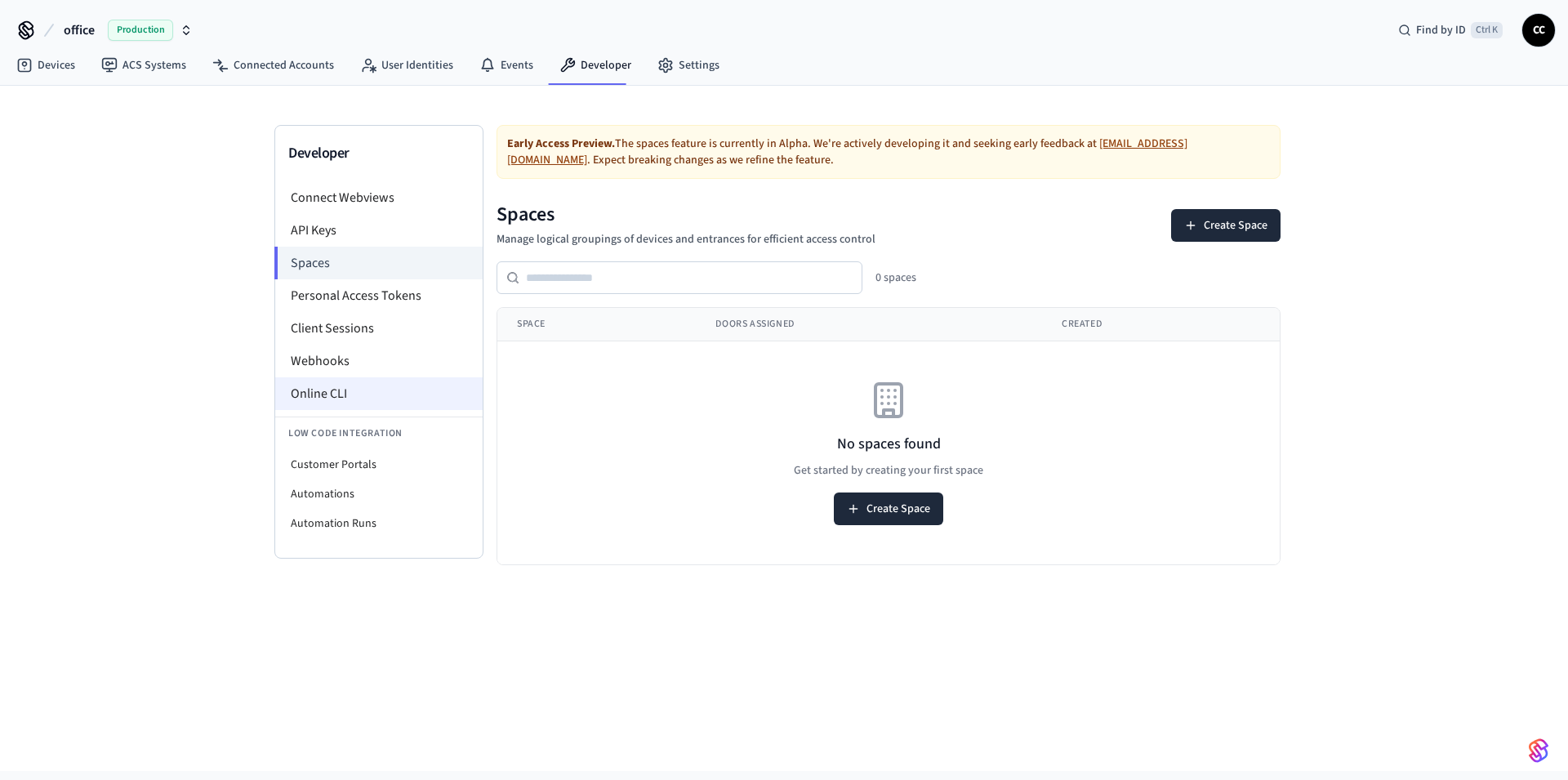
click at [328, 393] on li "Online CLI" at bounding box center [378, 393] width 208 height 33
click at [355, 203] on li "Connect Webviews" at bounding box center [378, 198] width 208 height 33
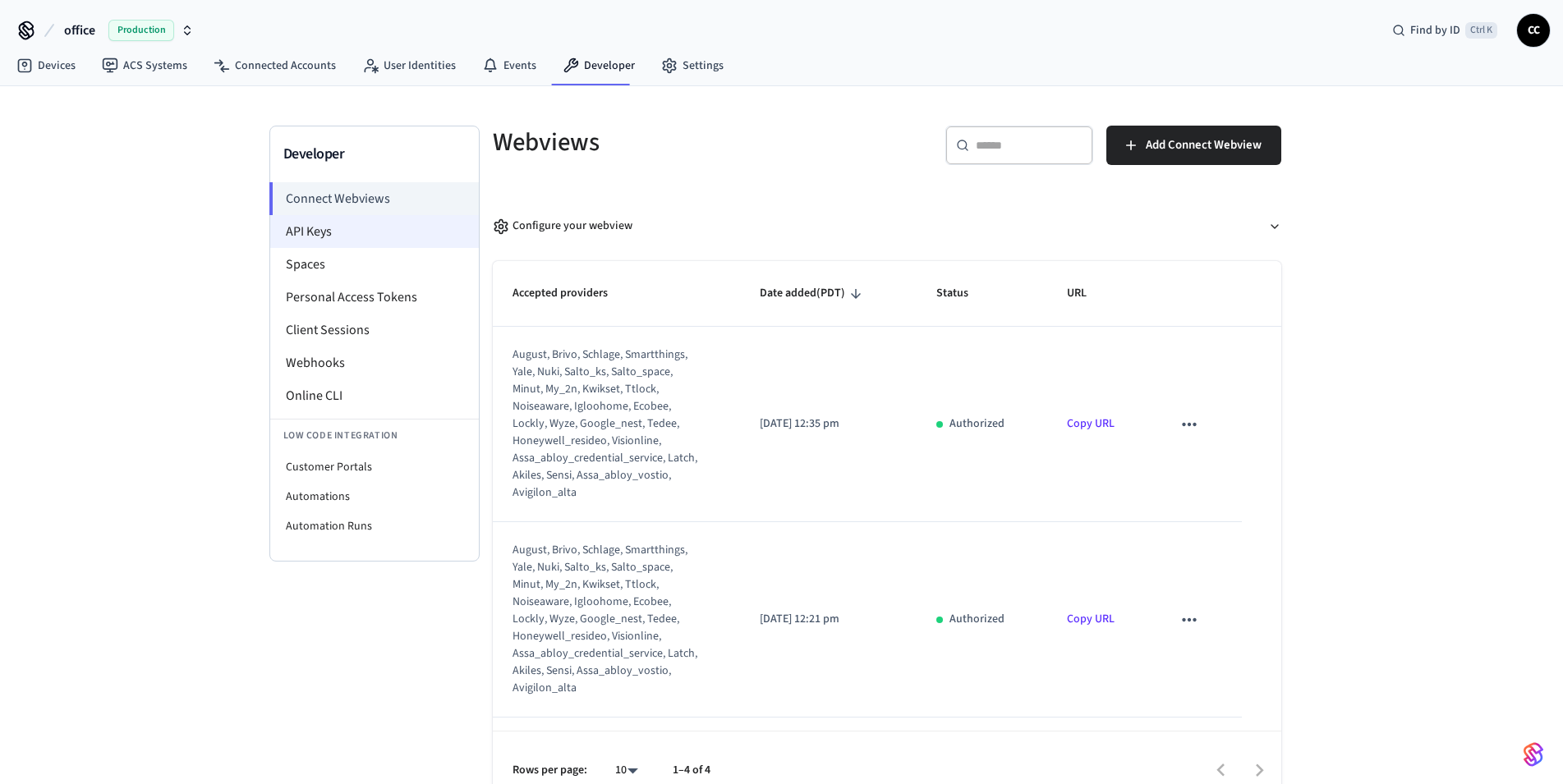
click at [350, 227] on li "API Keys" at bounding box center [374, 231] width 209 height 33
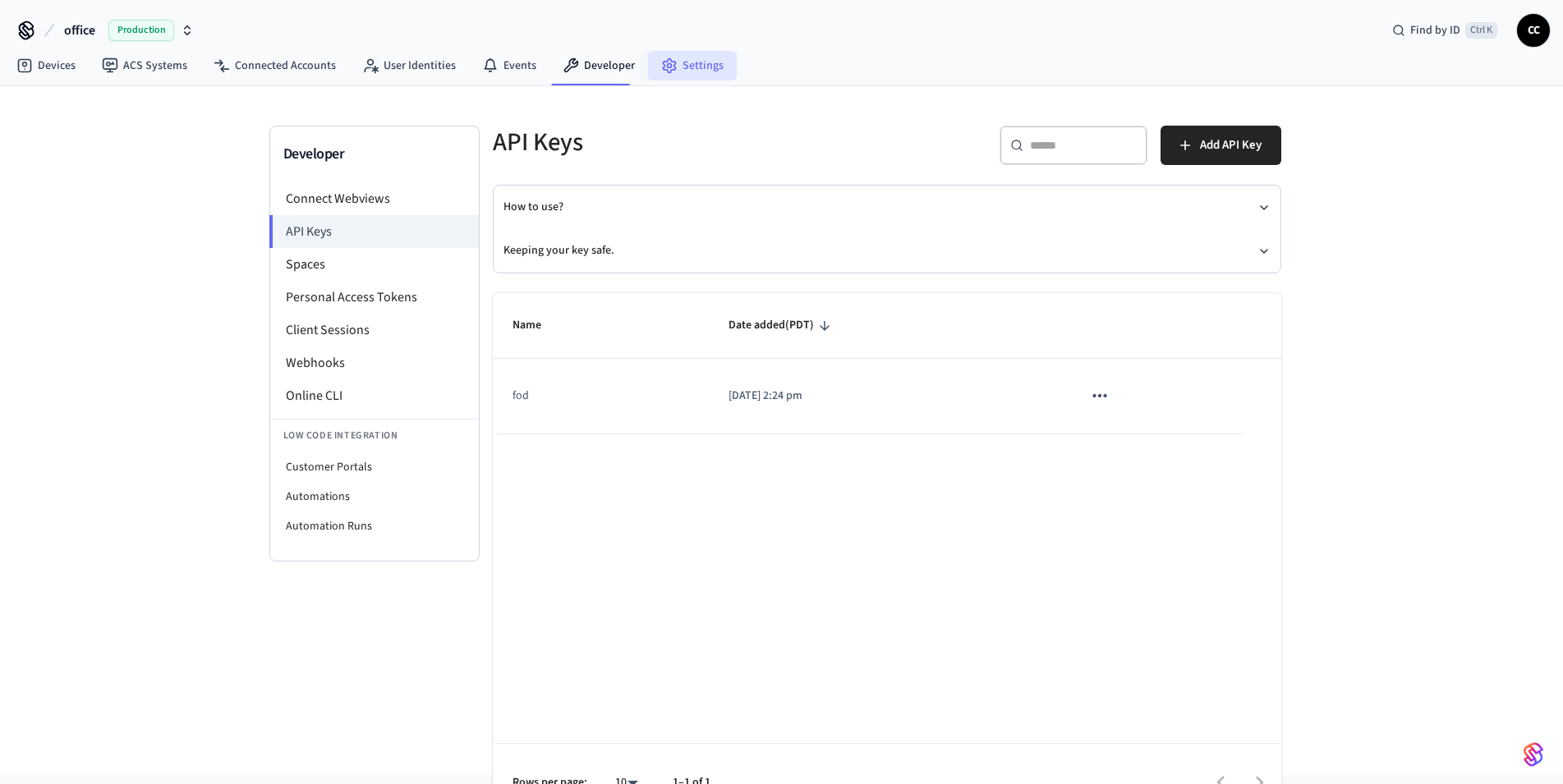
click at [695, 76] on link "Settings" at bounding box center [692, 66] width 89 height 30
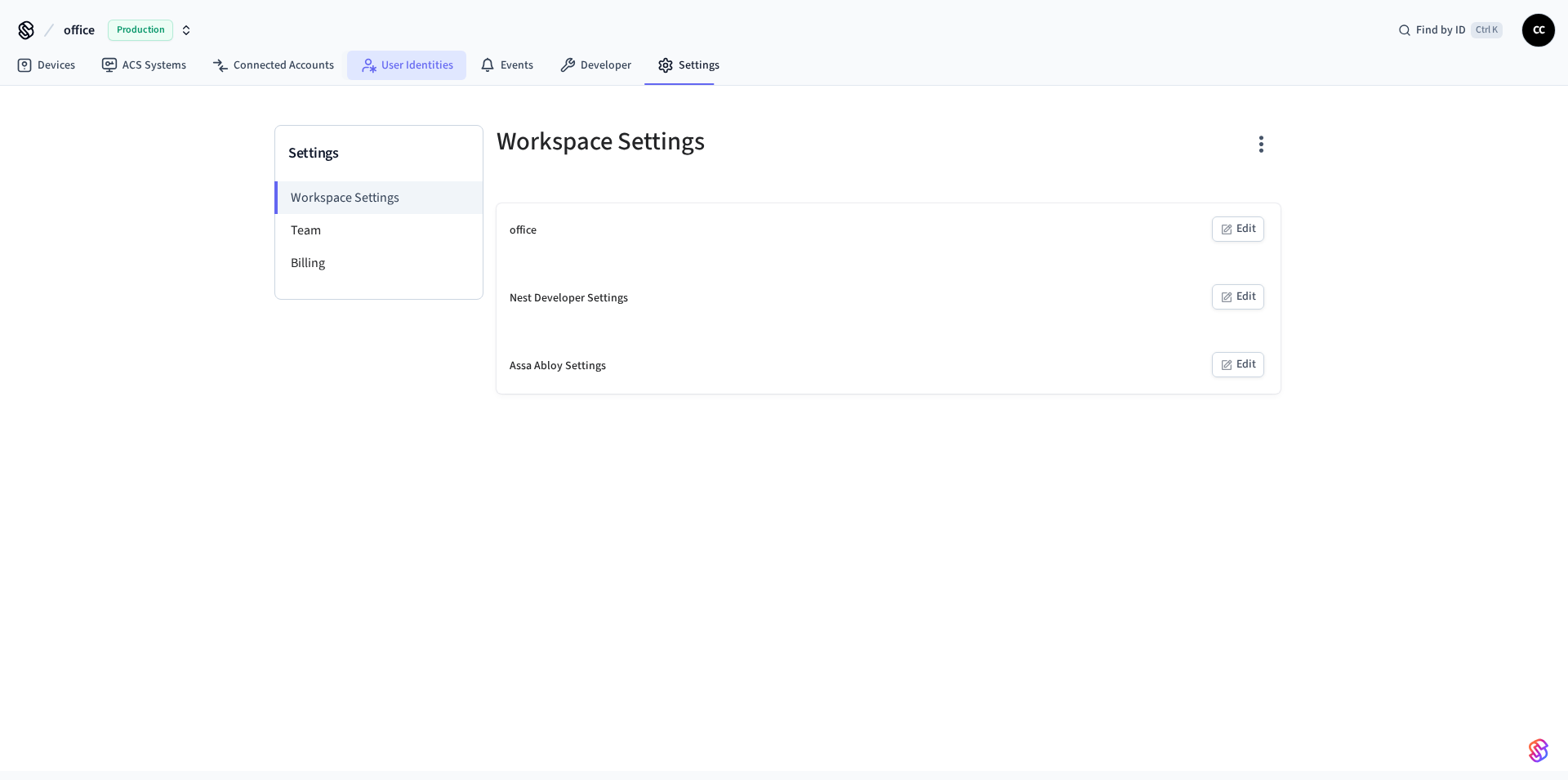
click at [414, 75] on link "User Identities" at bounding box center [406, 65] width 119 height 30
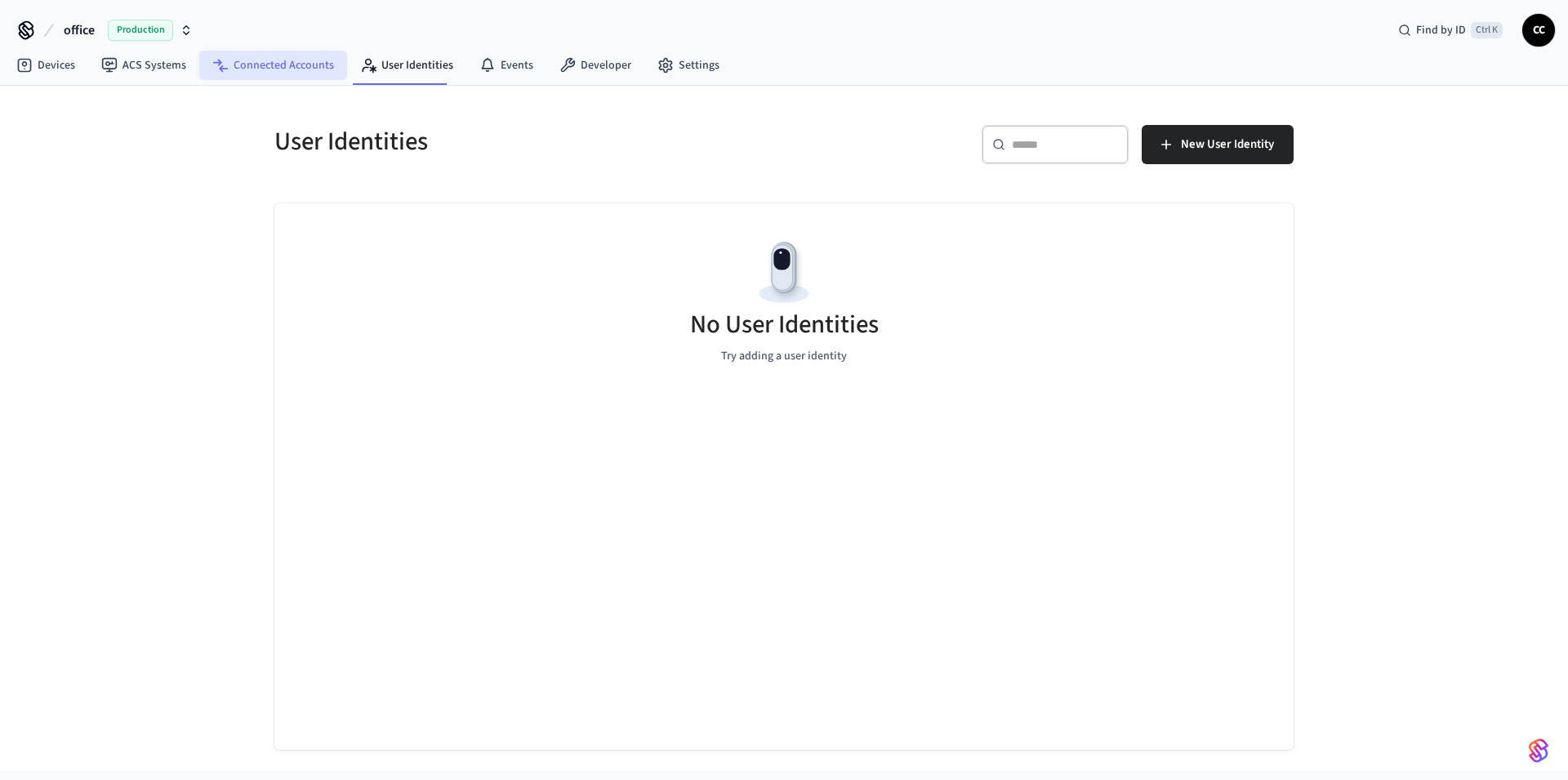
click at [274, 69] on link "Connected Accounts" at bounding box center [273, 65] width 148 height 30
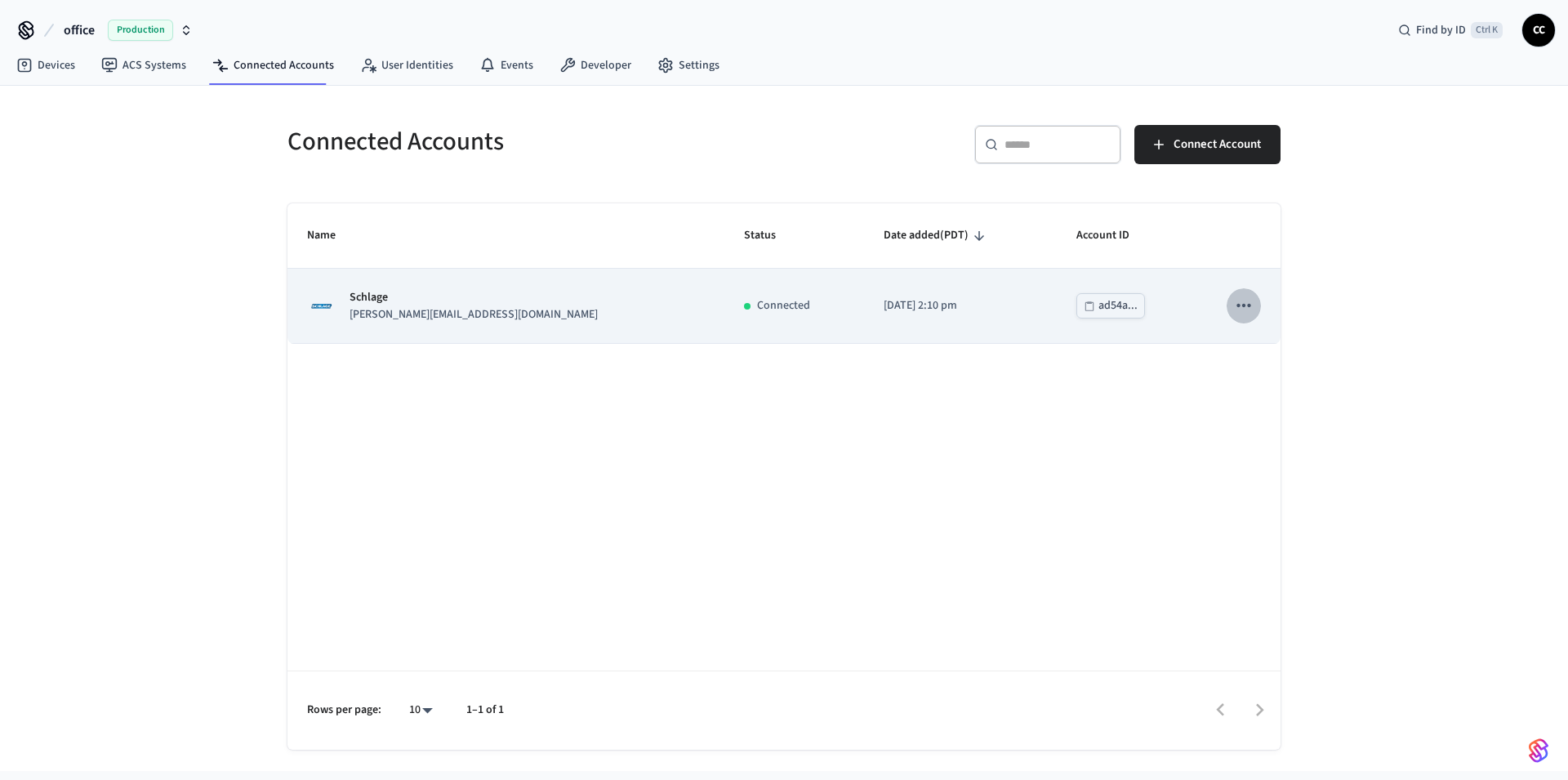
click at [1246, 309] on icon "sticky table" at bounding box center [1243, 305] width 21 height 21
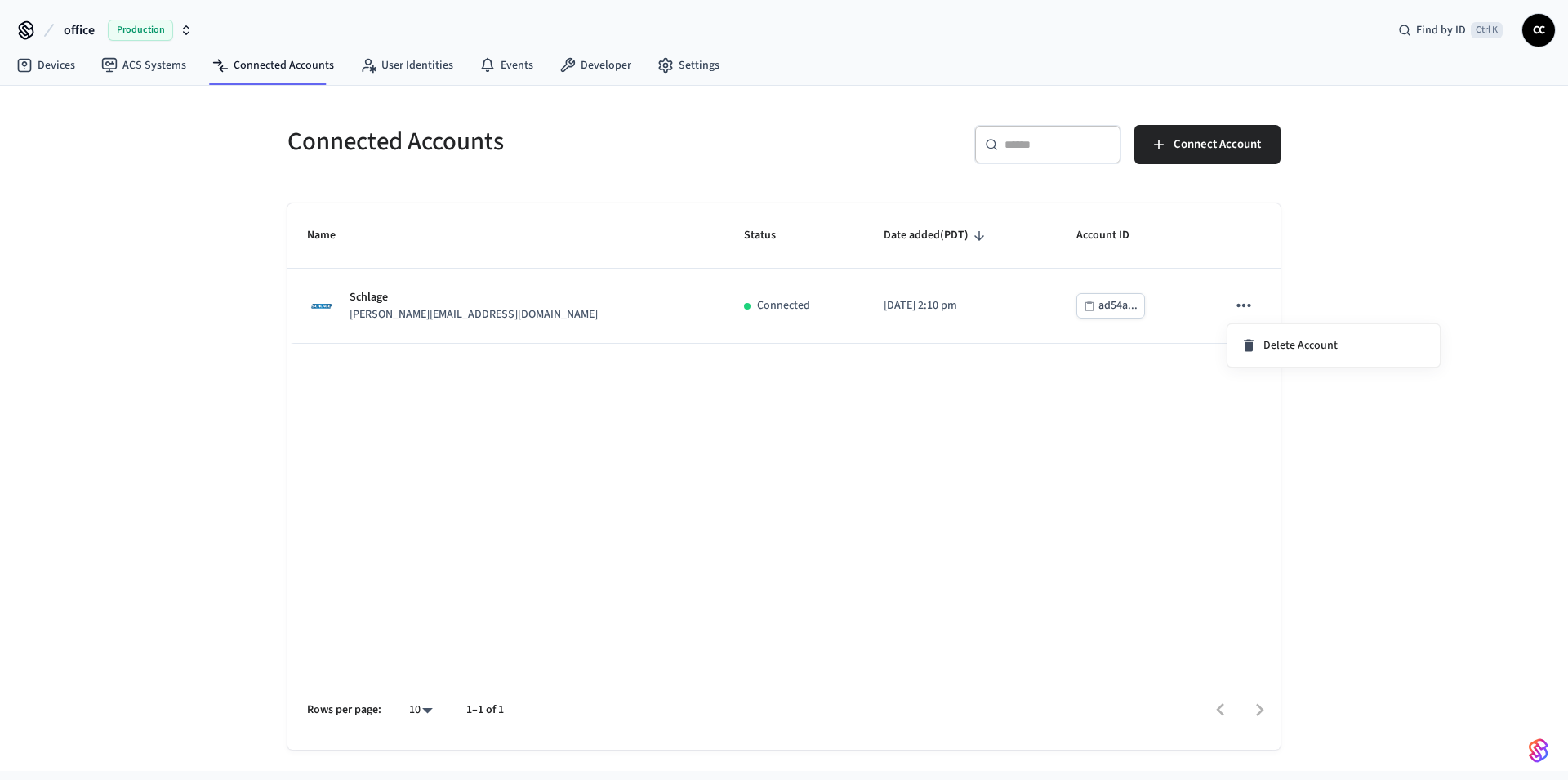
click at [1074, 309] on div at bounding box center [784, 390] width 1568 height 780
click at [1098, 309] on div "ad54a..." at bounding box center [1118, 306] width 39 height 21
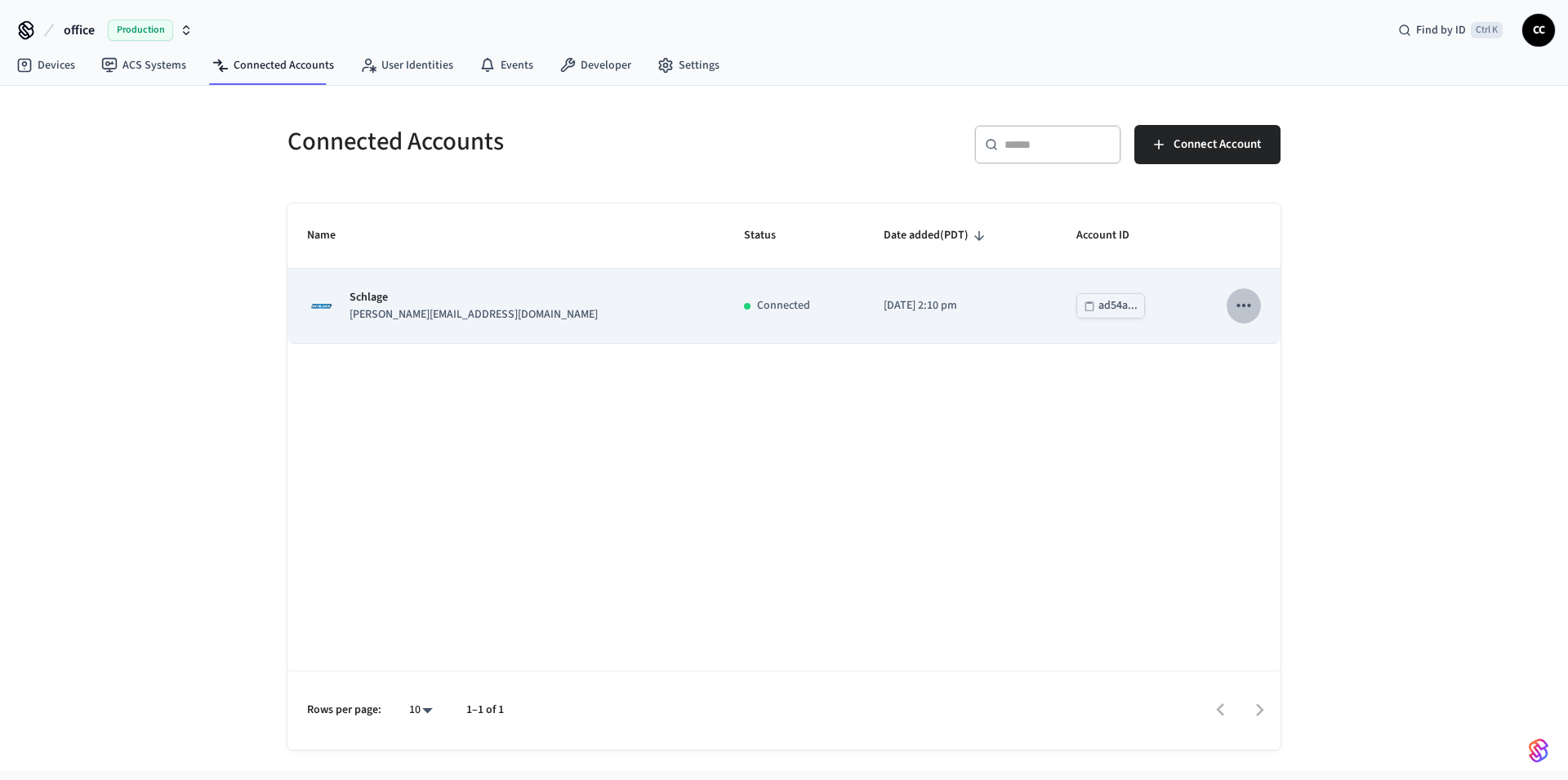
click at [1244, 301] on icon "sticky table" at bounding box center [1243, 305] width 21 height 21
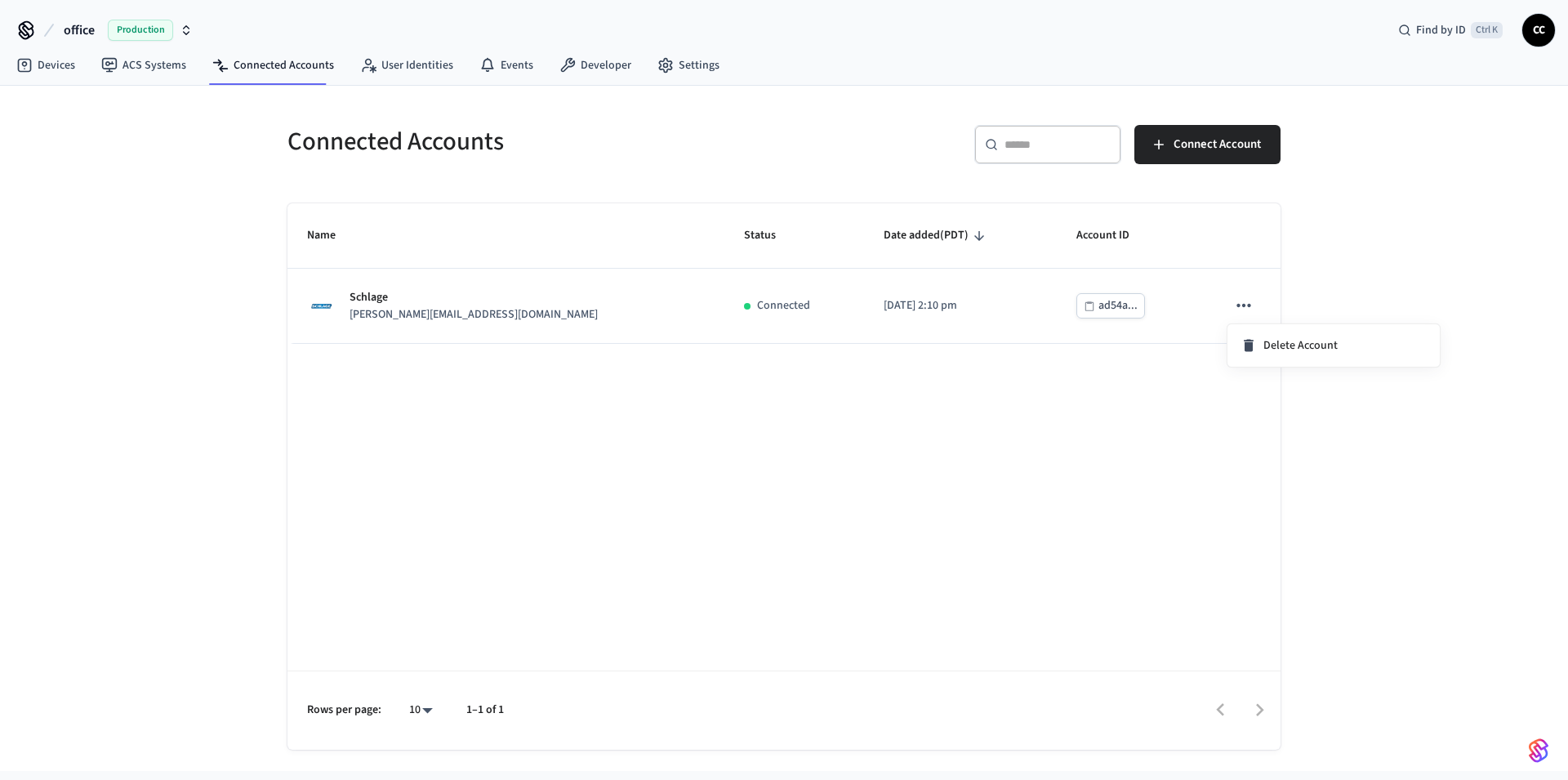
click at [1098, 417] on div at bounding box center [784, 390] width 1568 height 780
click at [245, 64] on link "Connected Accounts" at bounding box center [273, 65] width 148 height 30
click at [607, 69] on link "Developer" at bounding box center [594, 65] width 98 height 30
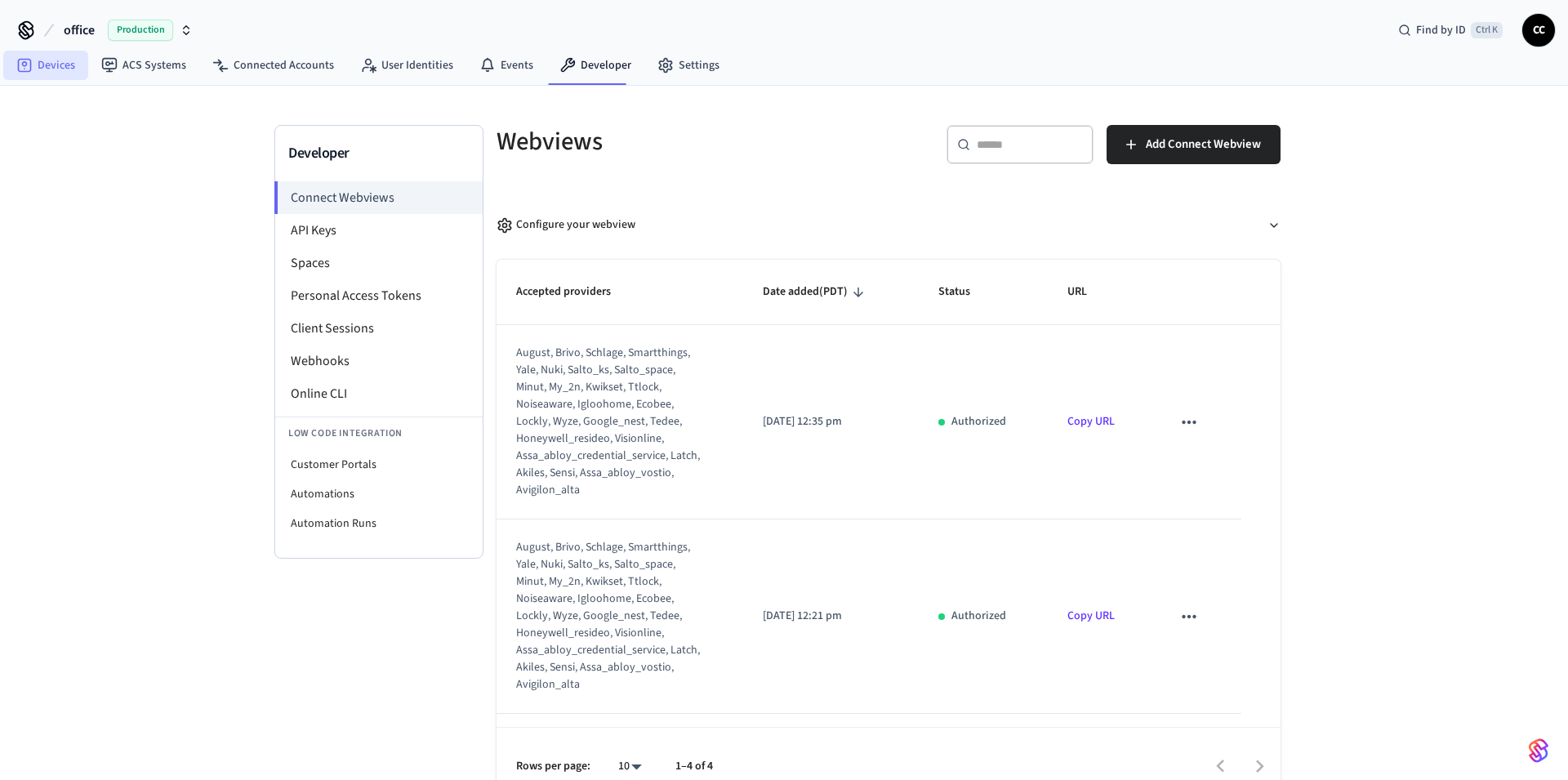
click at [61, 62] on link "Devices" at bounding box center [46, 65] width 85 height 30
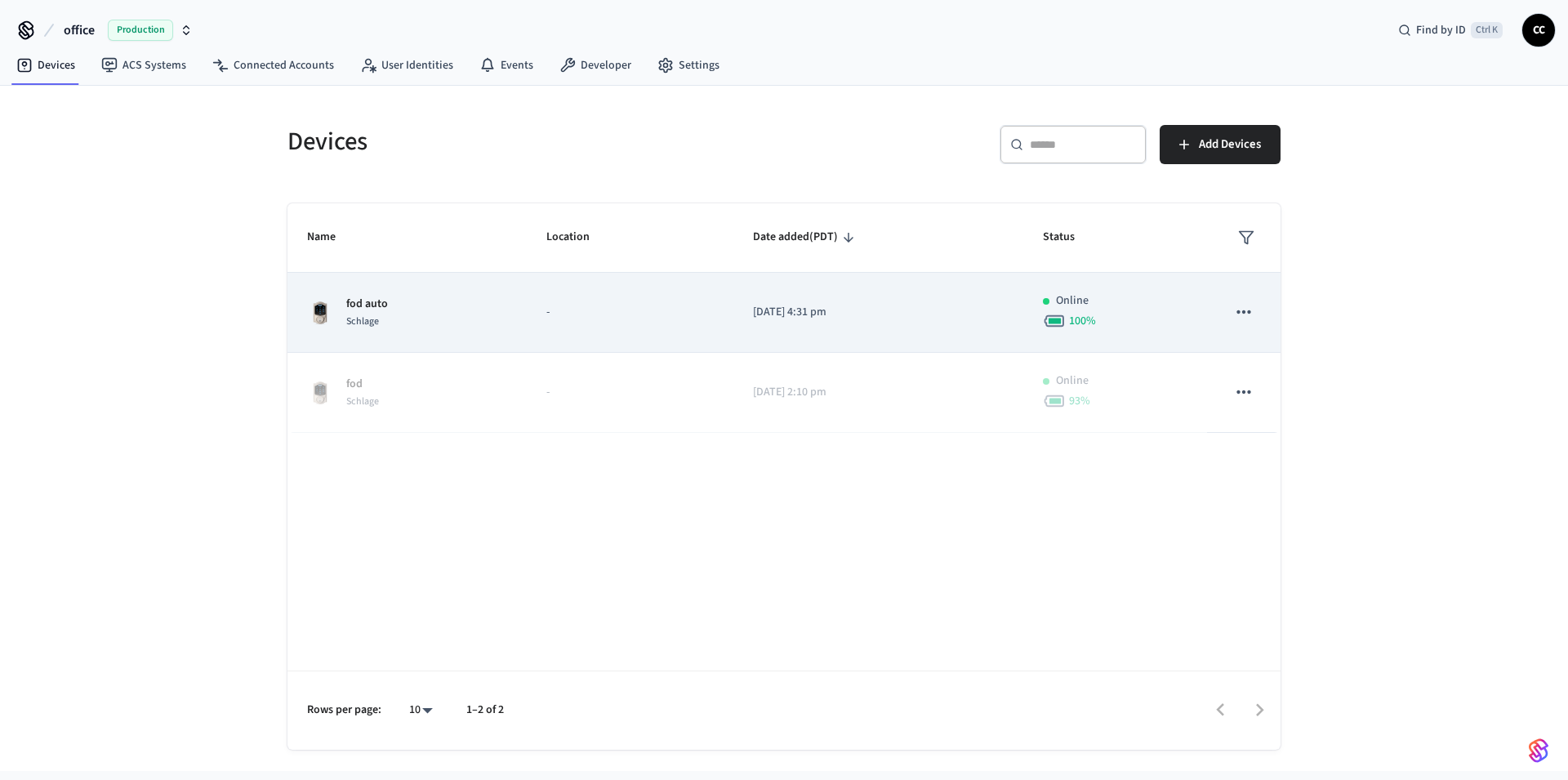
click at [1241, 317] on icon "sticky table" at bounding box center [1243, 311] width 21 height 21
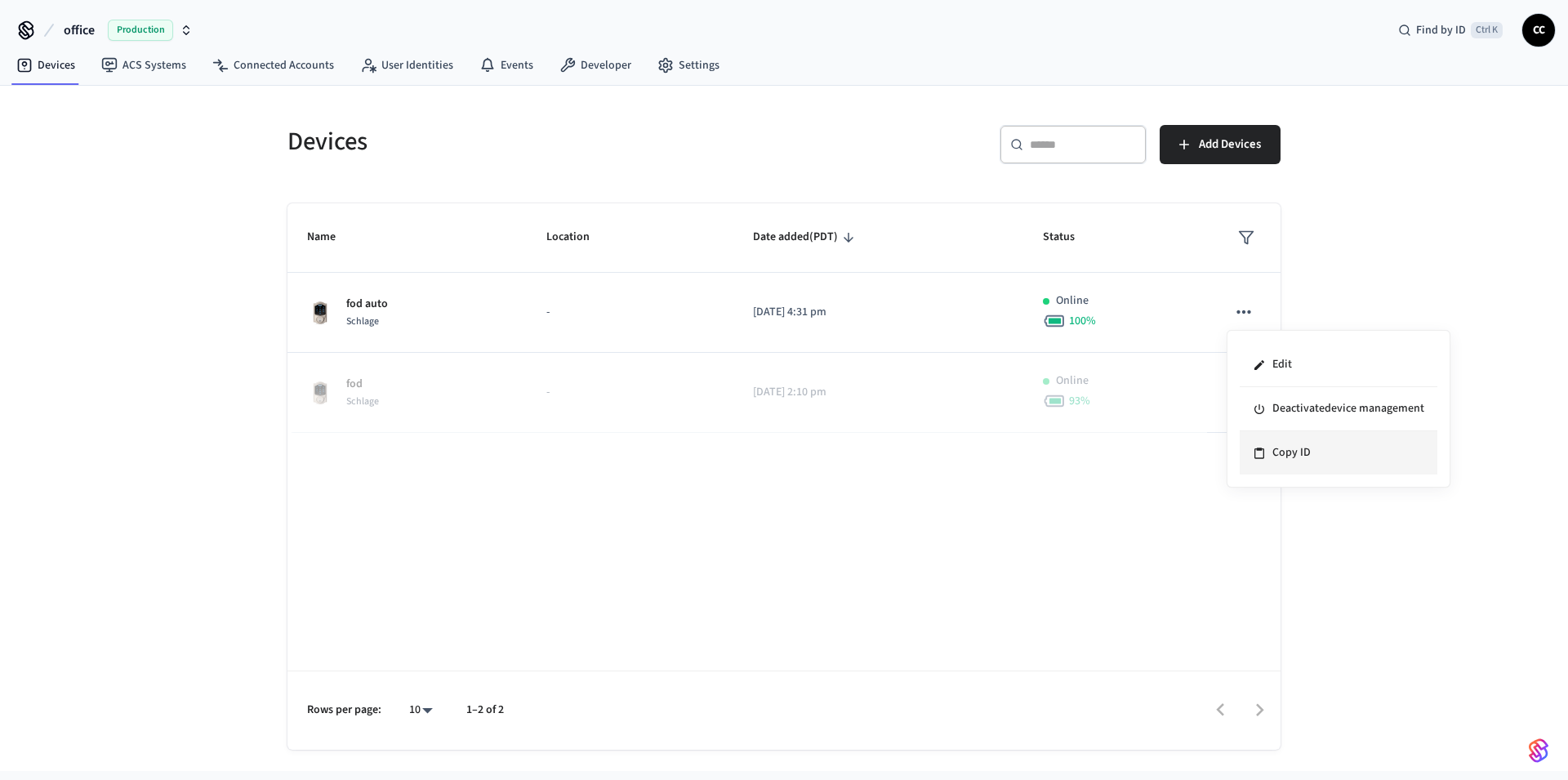
click at [1333, 448] on li "Copy ID" at bounding box center [1338, 453] width 198 height 43
